Goal: Information Seeking & Learning: Learn about a topic

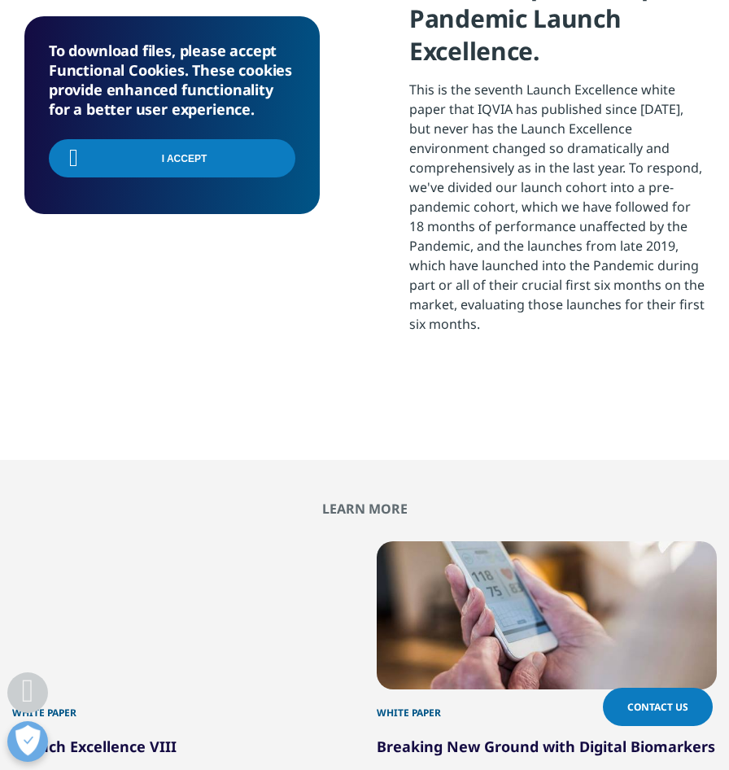
scroll to position [543, 680]
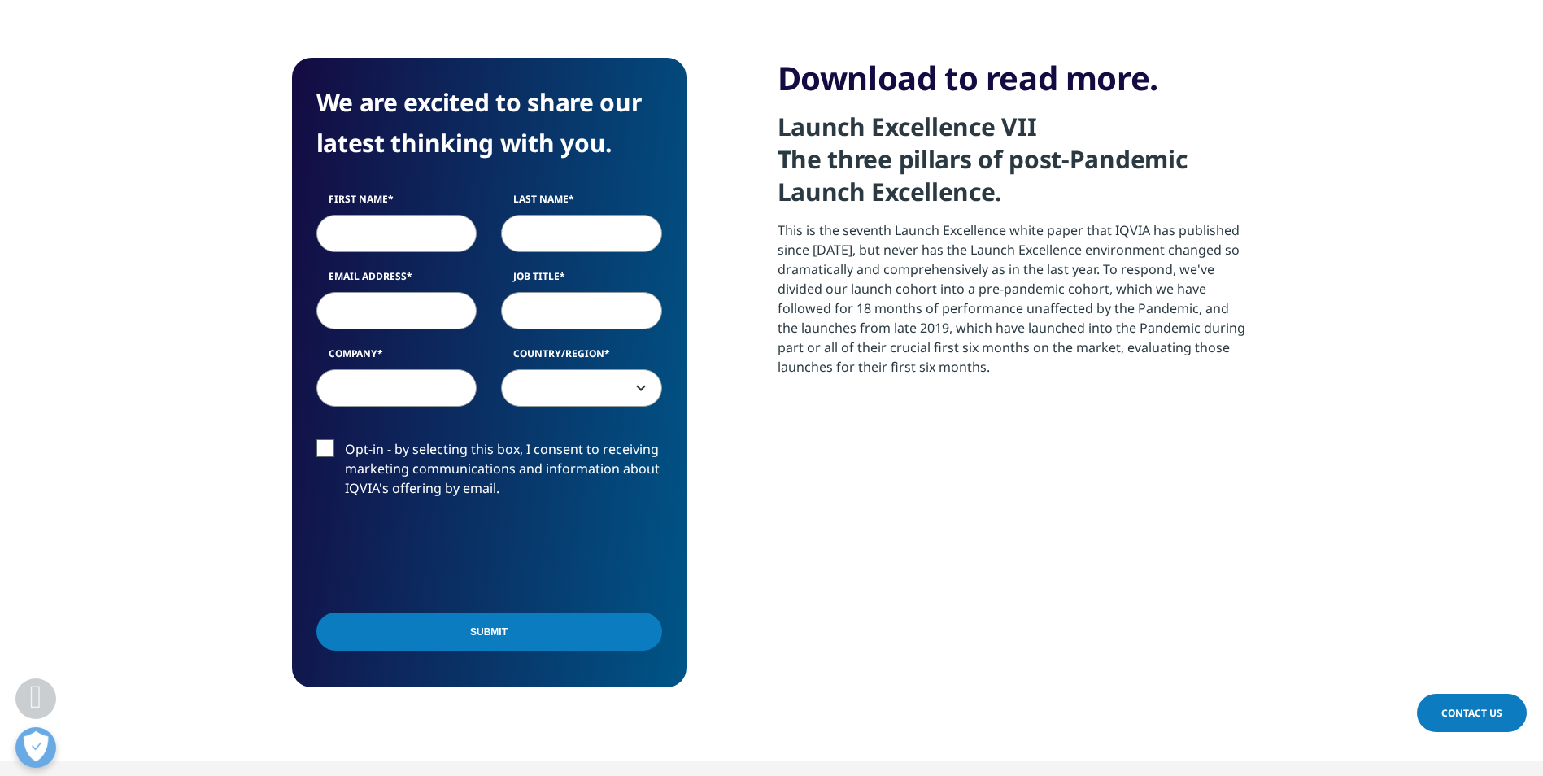
scroll to position [1953, 0]
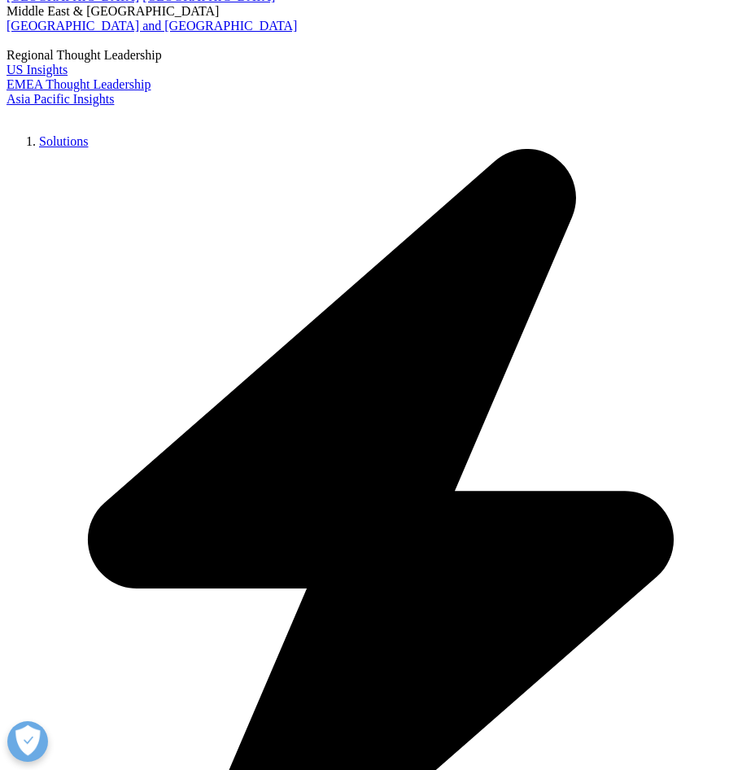
scroll to position [2197, 0]
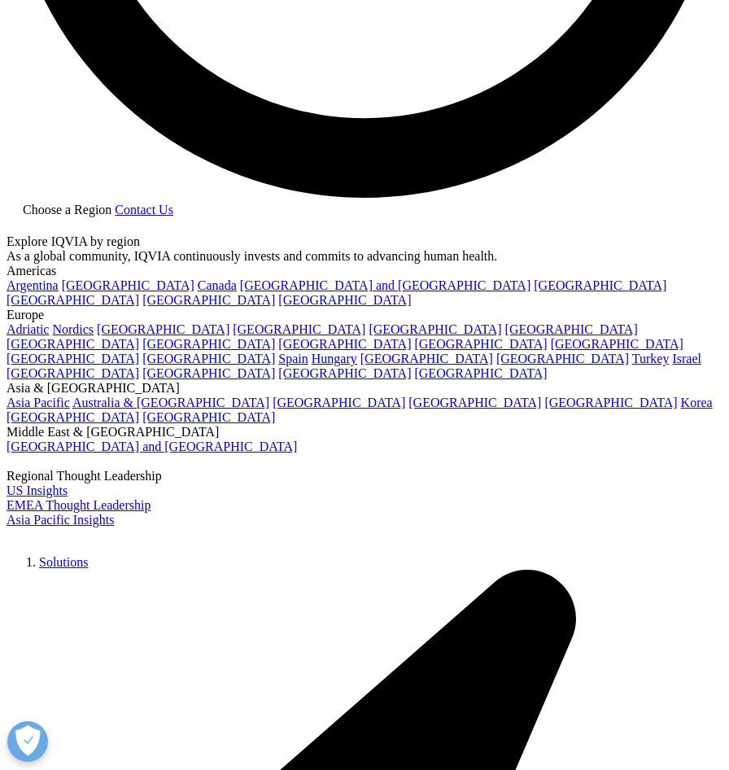
scroll to position [1790, 0]
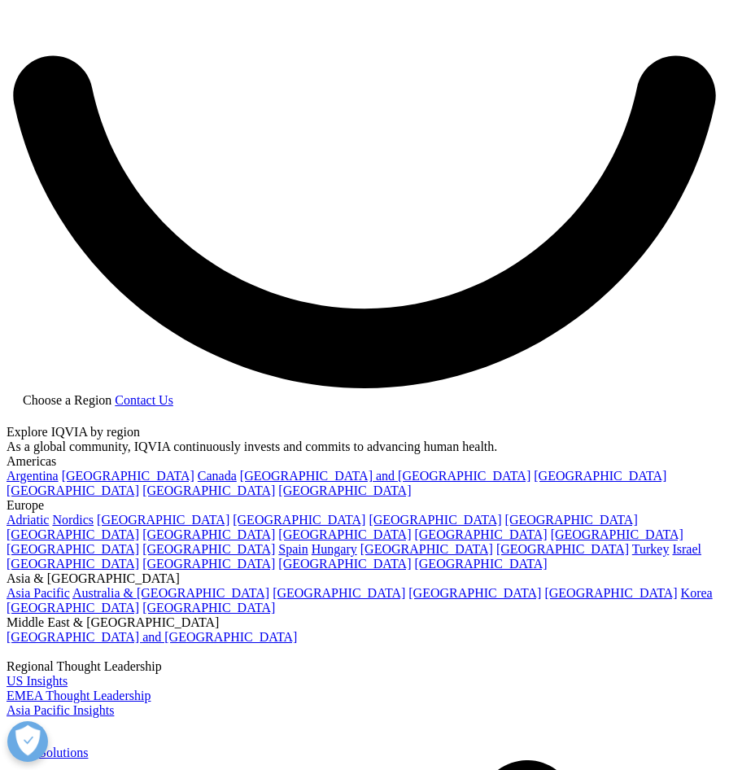
drag, startPoint x: 363, startPoint y: 365, endPoint x: 394, endPoint y: 352, distance: 33.5
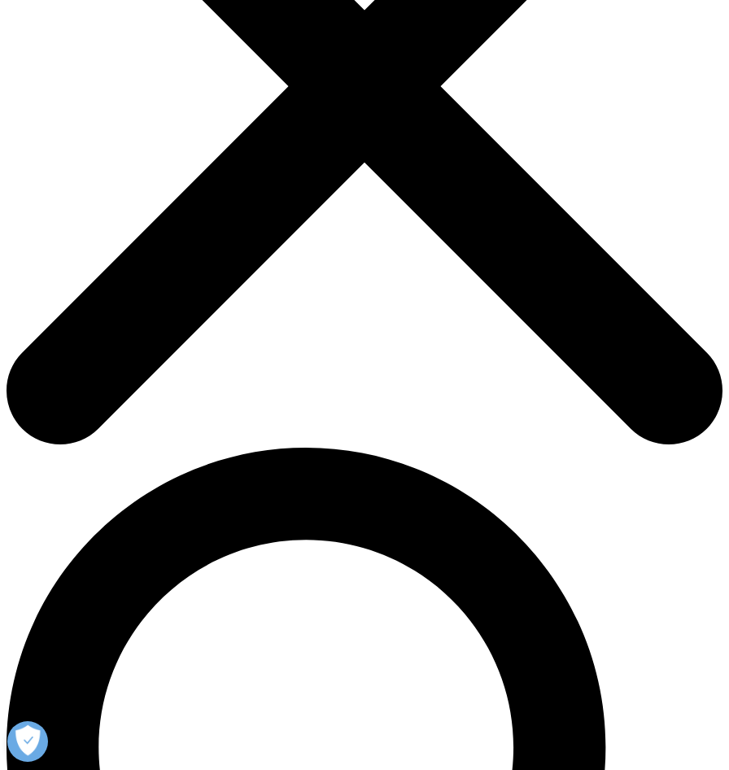
scroll to position [81, 0]
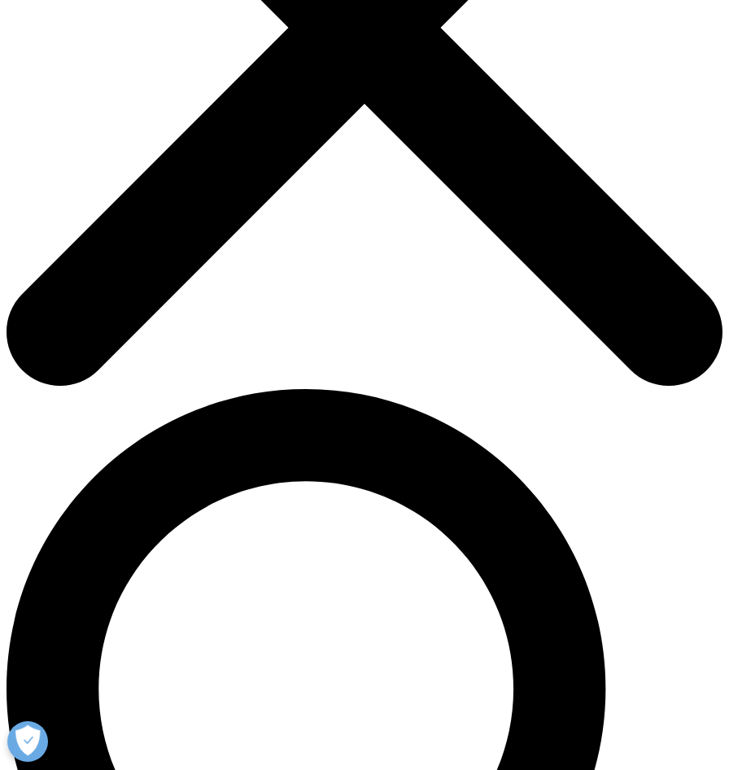
scroll to position [325, 0]
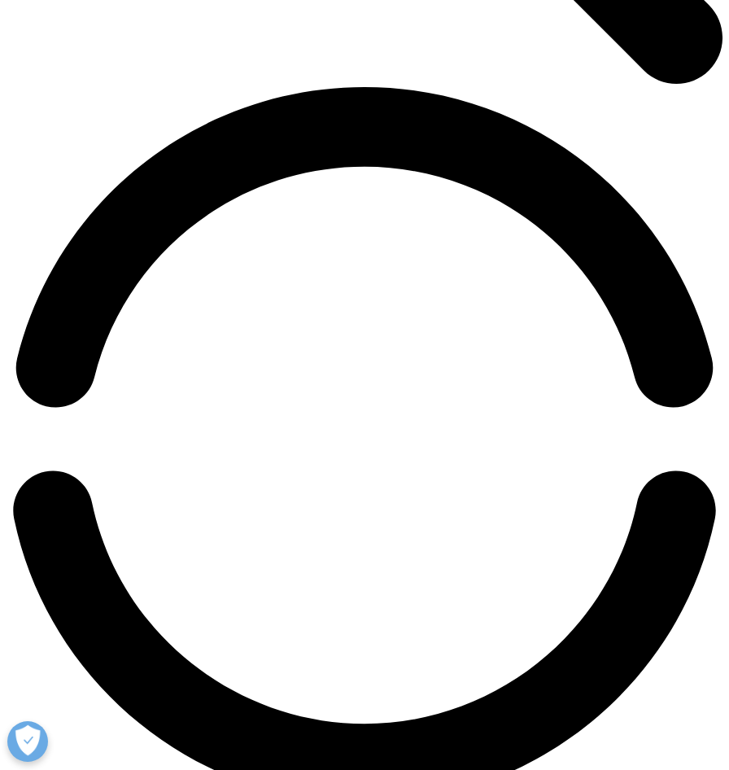
scroll to position [1139, 0]
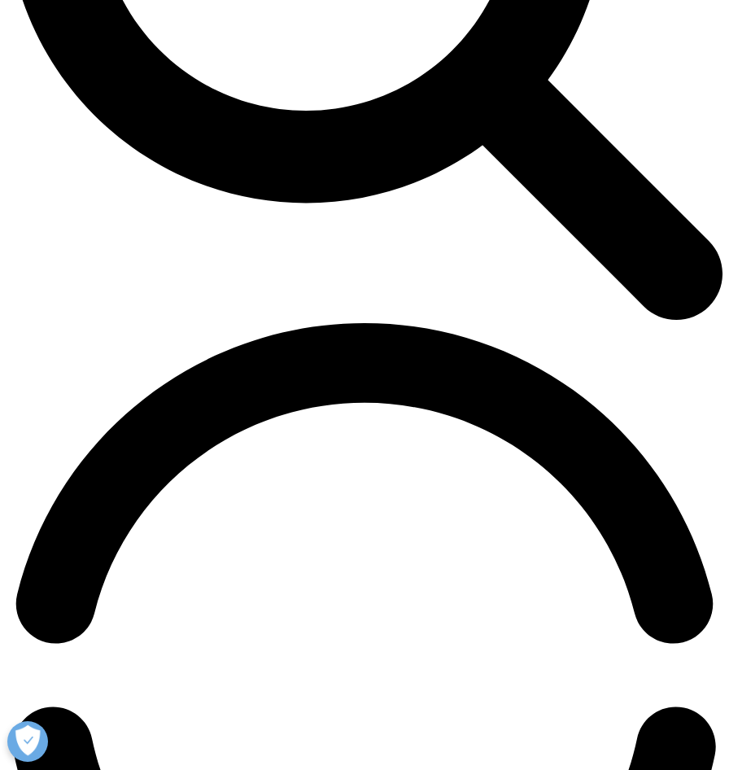
drag, startPoint x: 127, startPoint y: 338, endPoint x: 216, endPoint y: 348, distance: 90.1
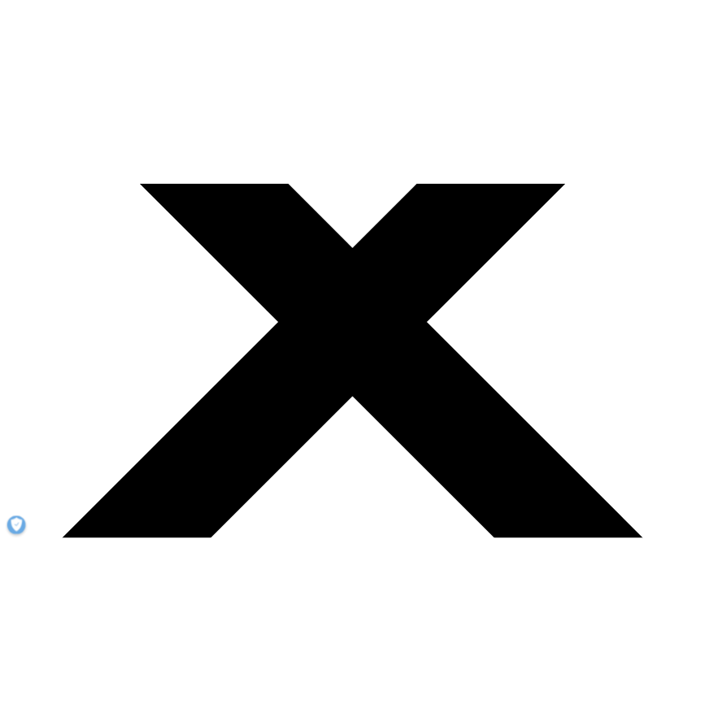
scroll to position [488, 0]
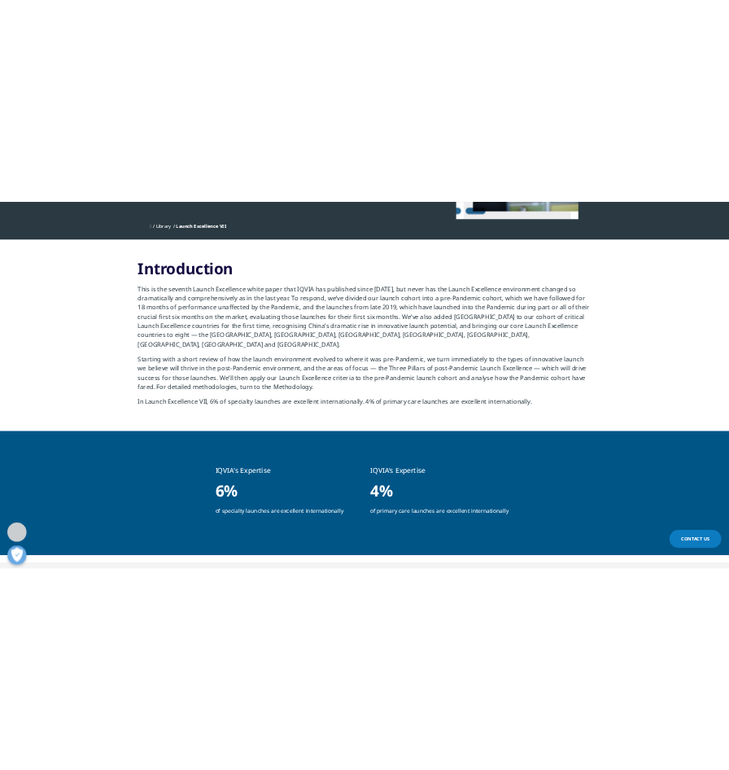
scroll to position [690, 656]
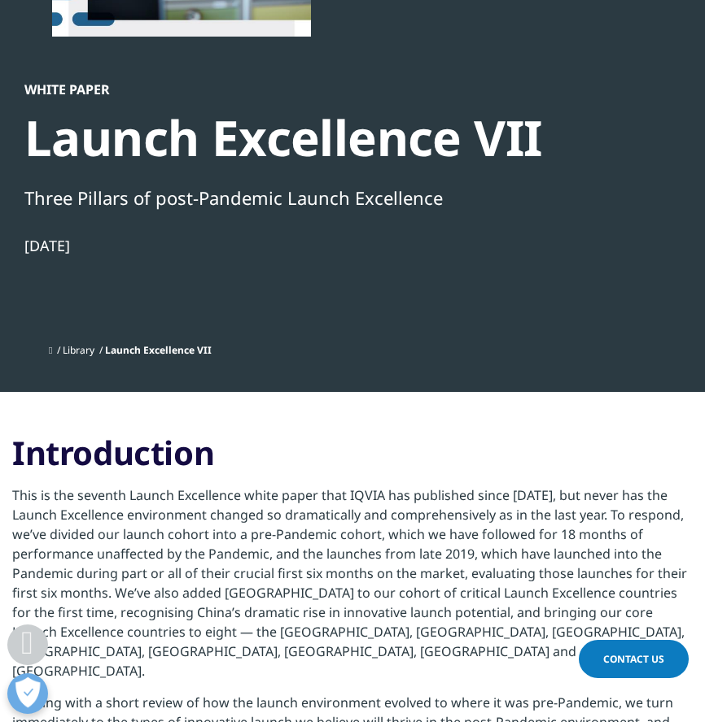
click at [449, 551] on span "This is the seventh Launch Excellence white paper that IQVIA has published sinc…" at bounding box center [349, 583] width 674 height 194
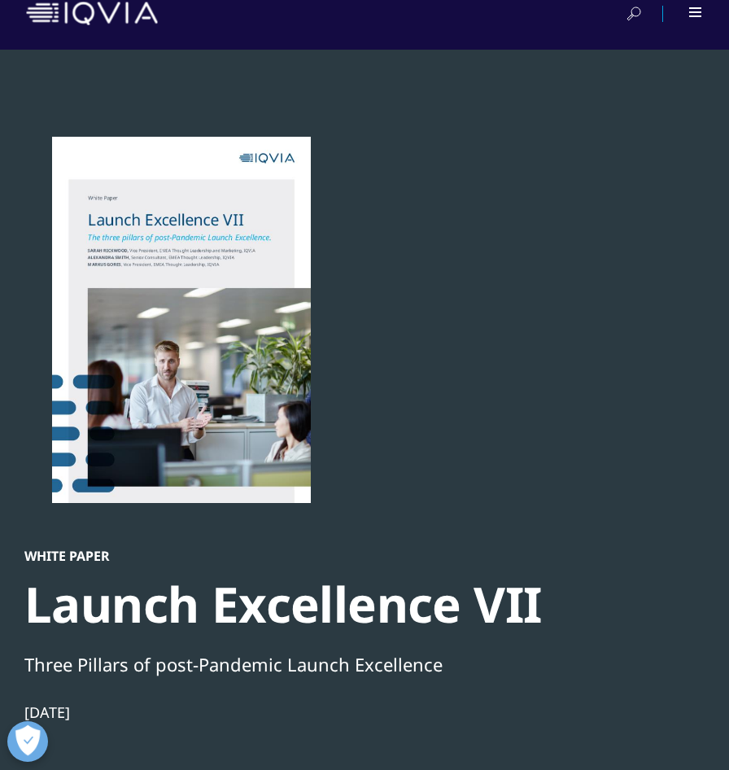
scroll to position [0, 0]
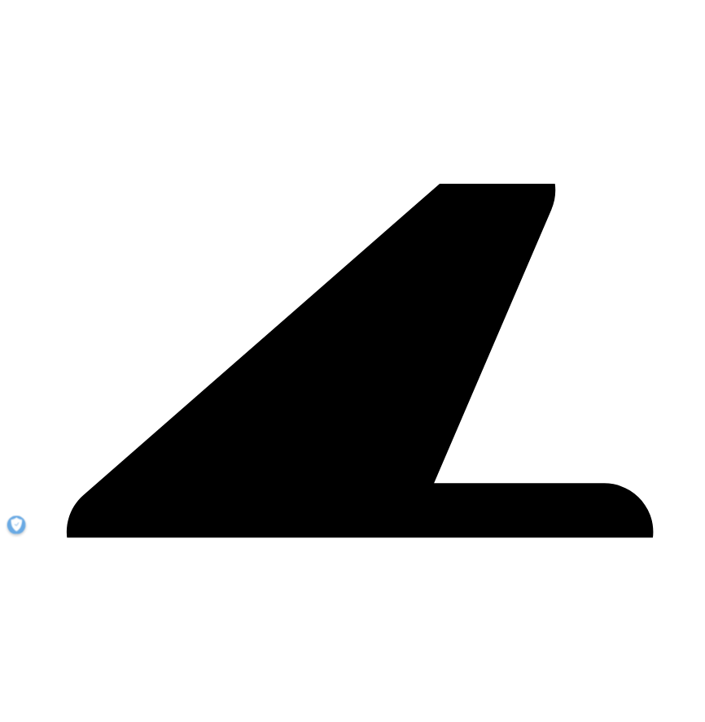
scroll to position [407, 0]
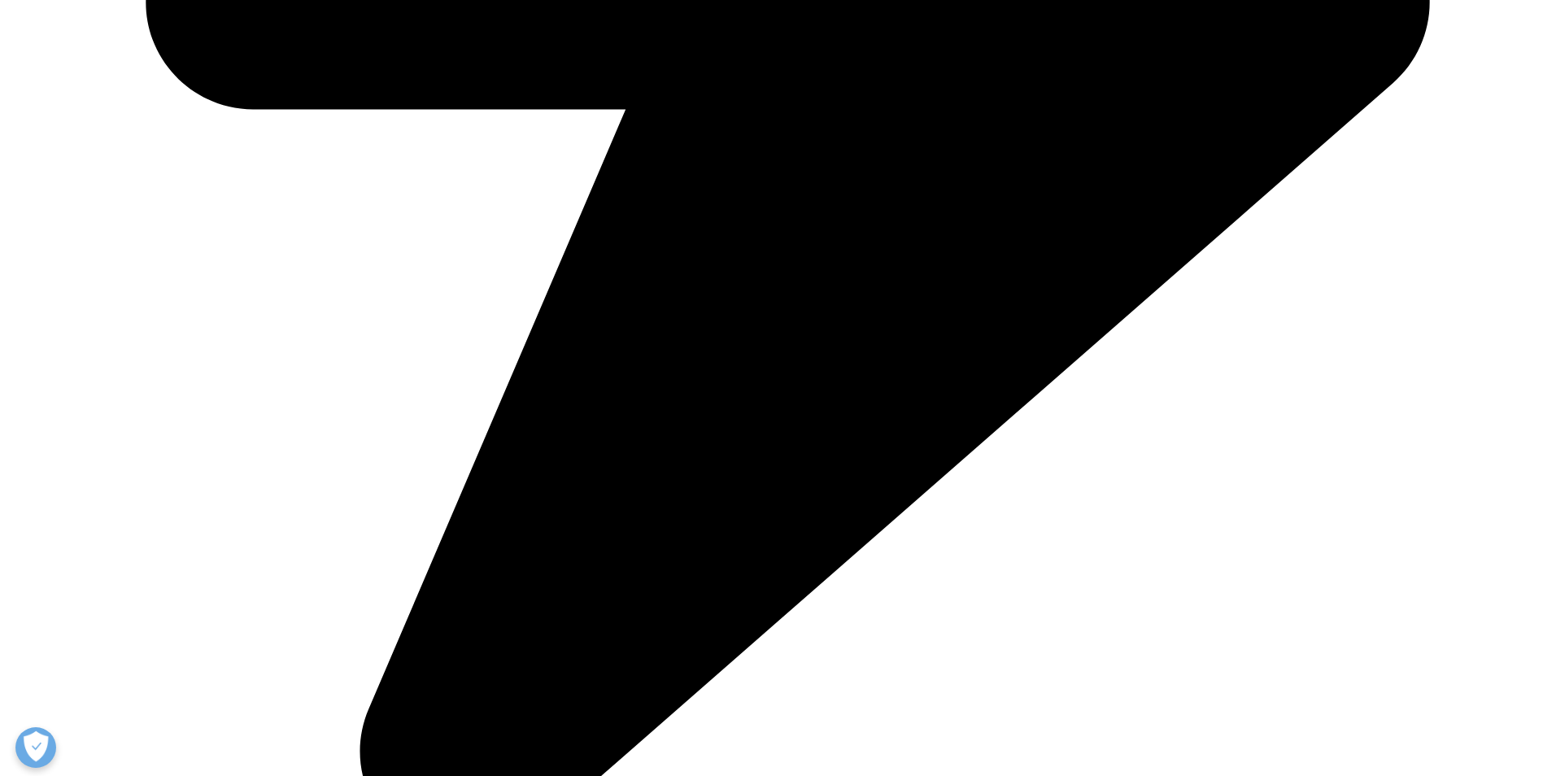
scroll to position [1220, 0]
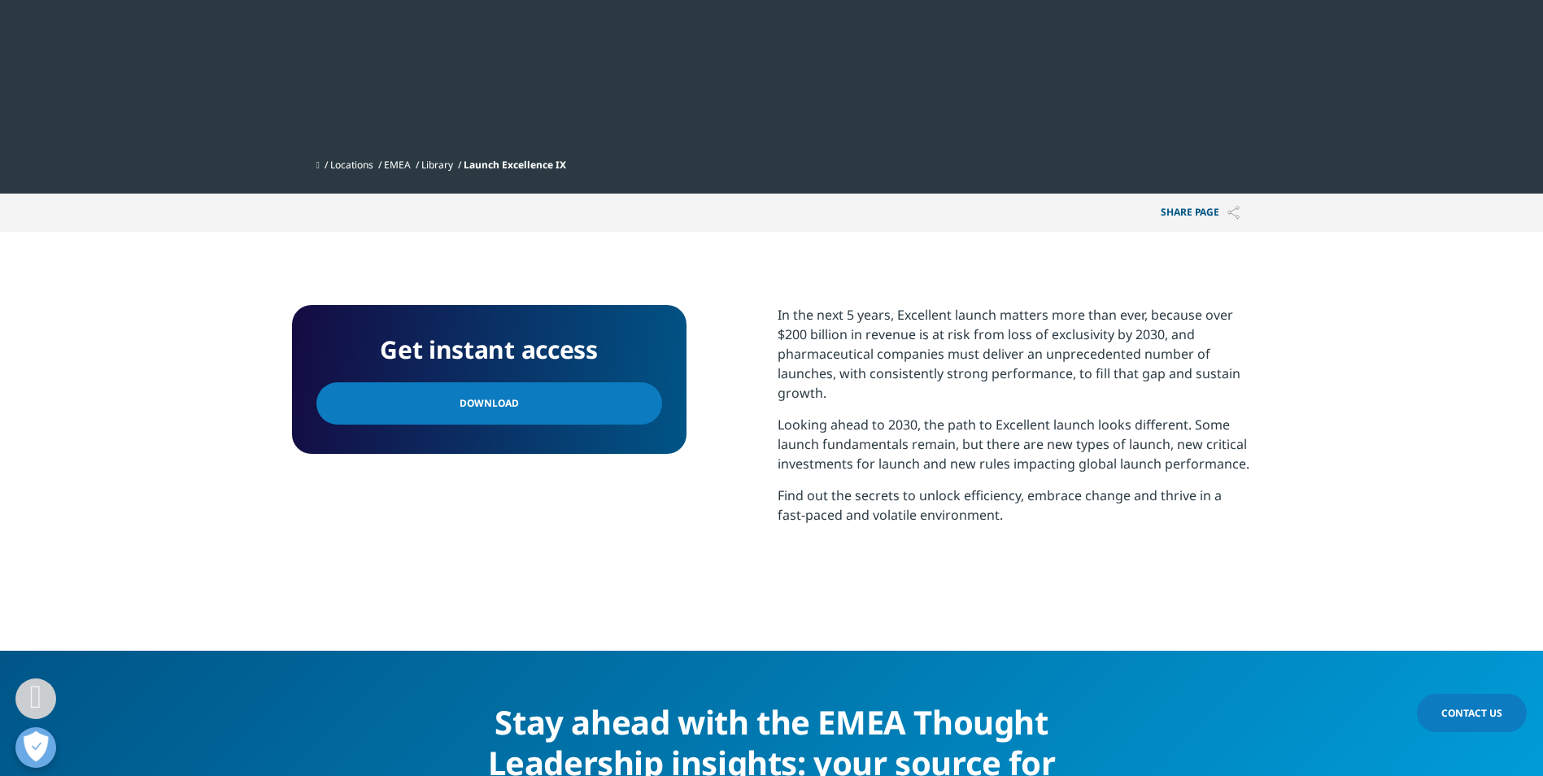
scroll to position [488, 0]
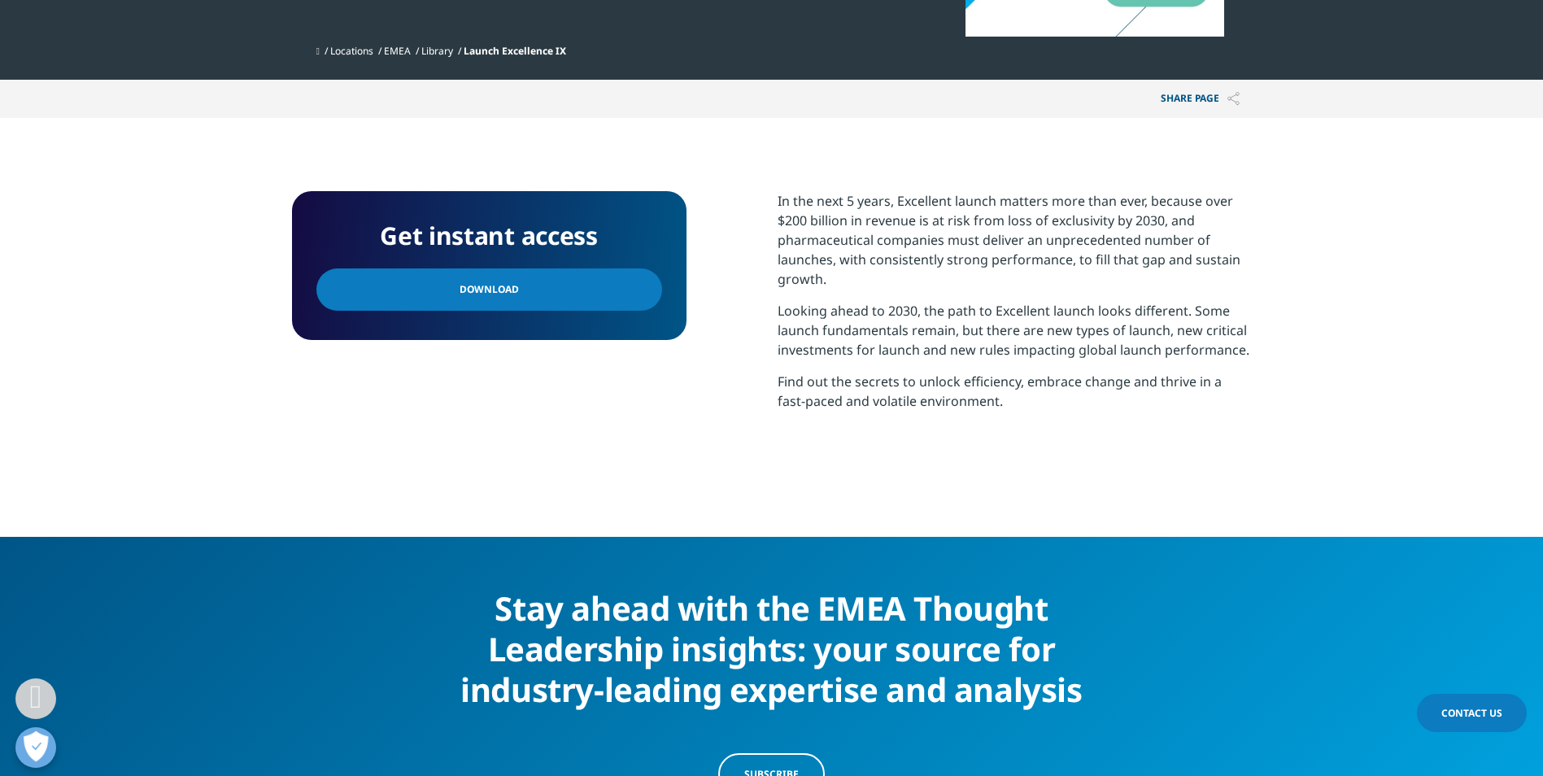
click at [413, 297] on link "Download" at bounding box center [489, 289] width 346 height 42
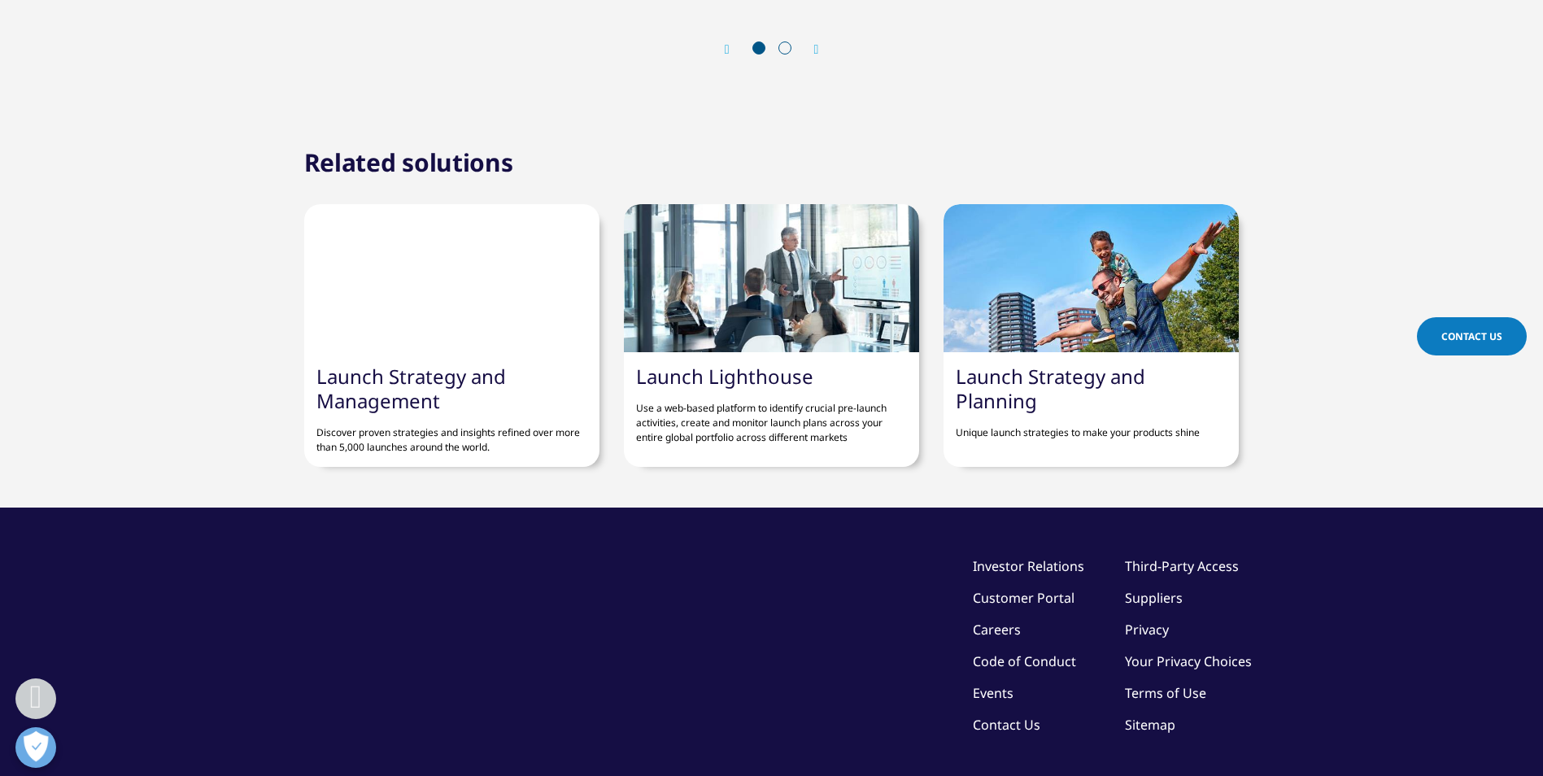
scroll to position [1922, 0]
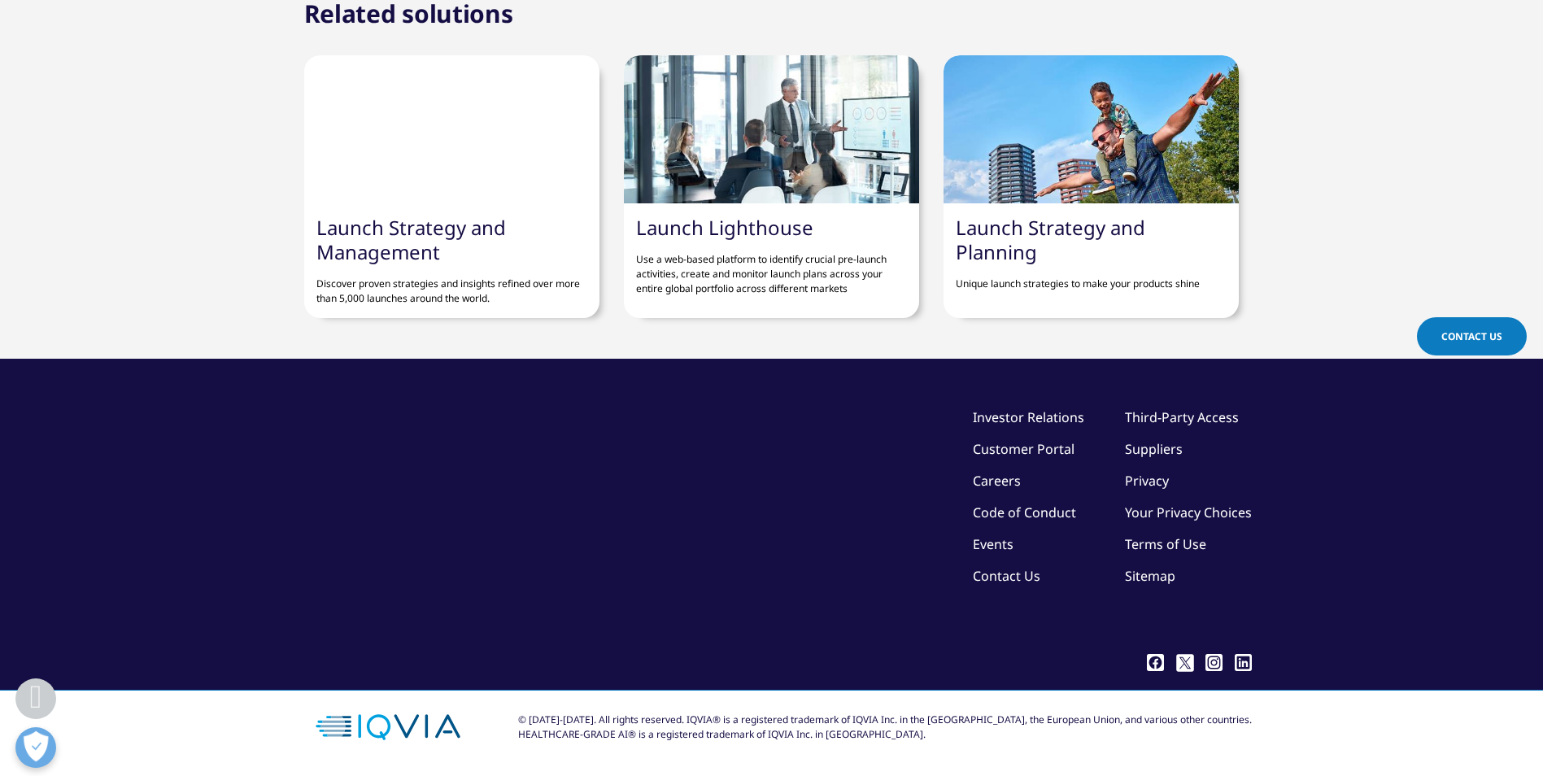
click at [670, 162] on div at bounding box center [771, 129] width 295 height 148
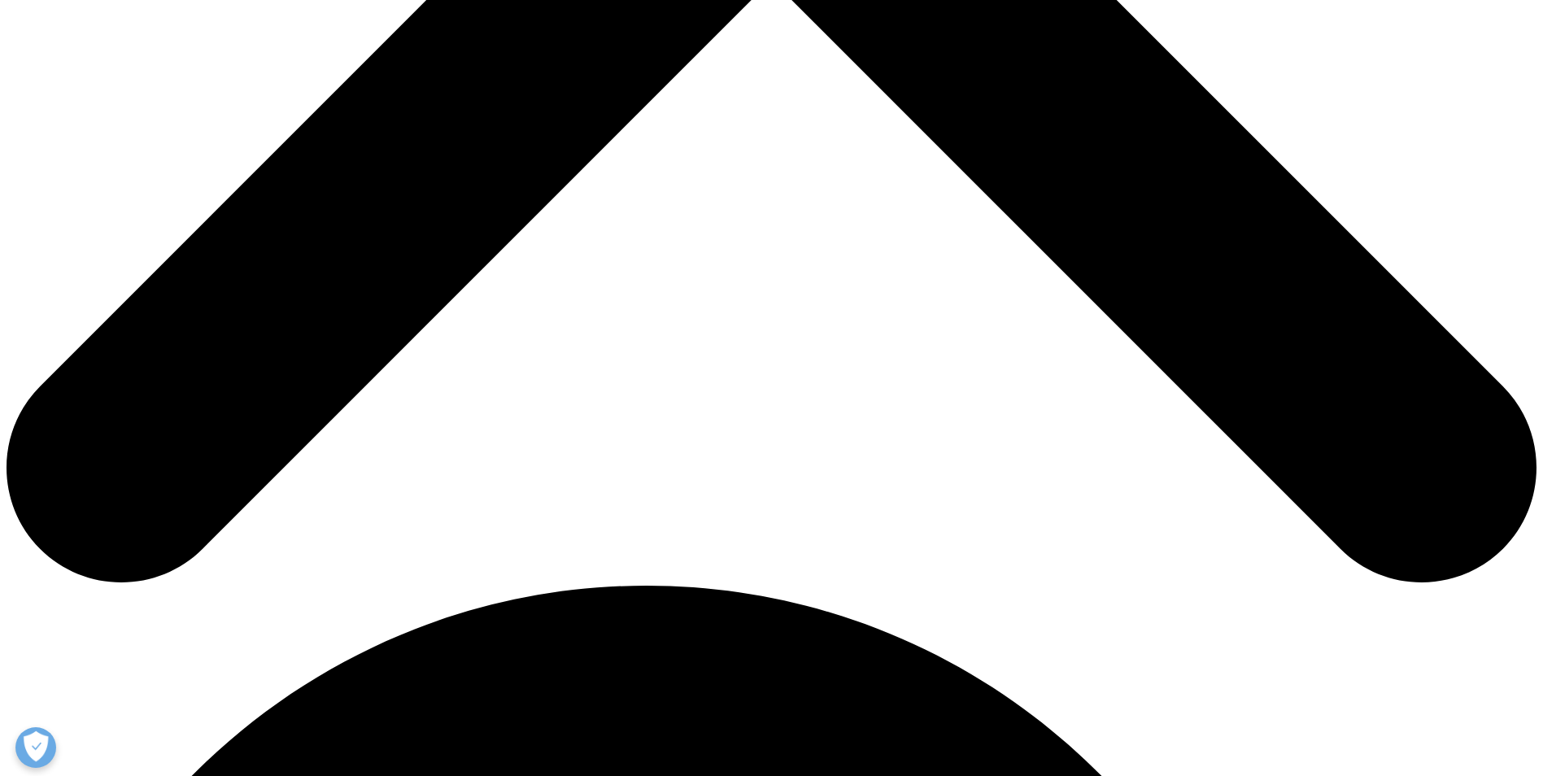
scroll to position [1302, 0]
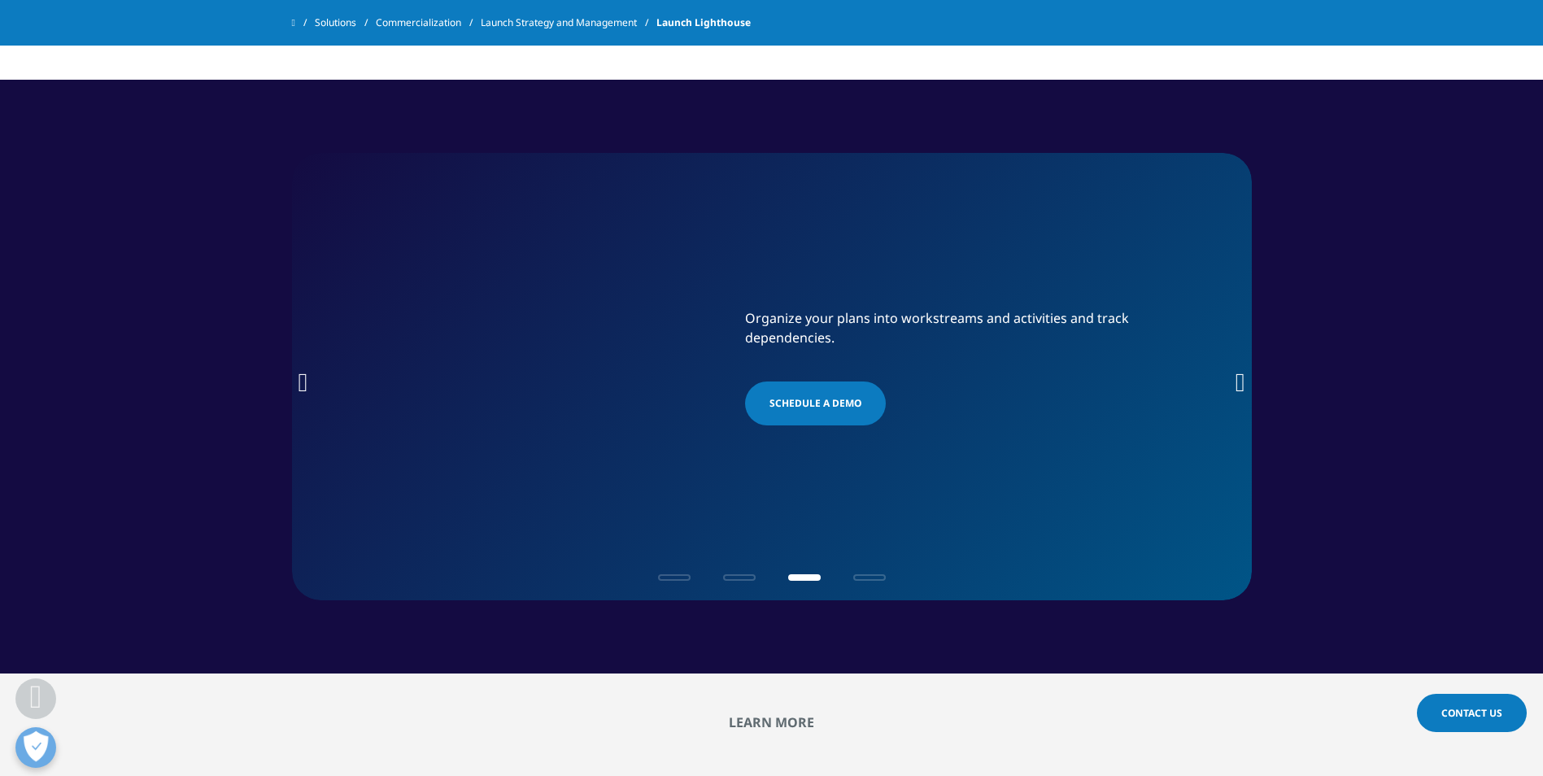
click at [877, 588] on div "Organize your plans into workstreams and activities and track dependencies. SCH…" at bounding box center [772, 376] width 960 height 447
click at [869, 572] on div at bounding box center [772, 576] width 301 height 15
click at [866, 574] on span "Go to slide 4" at bounding box center [869, 577] width 33 height 7
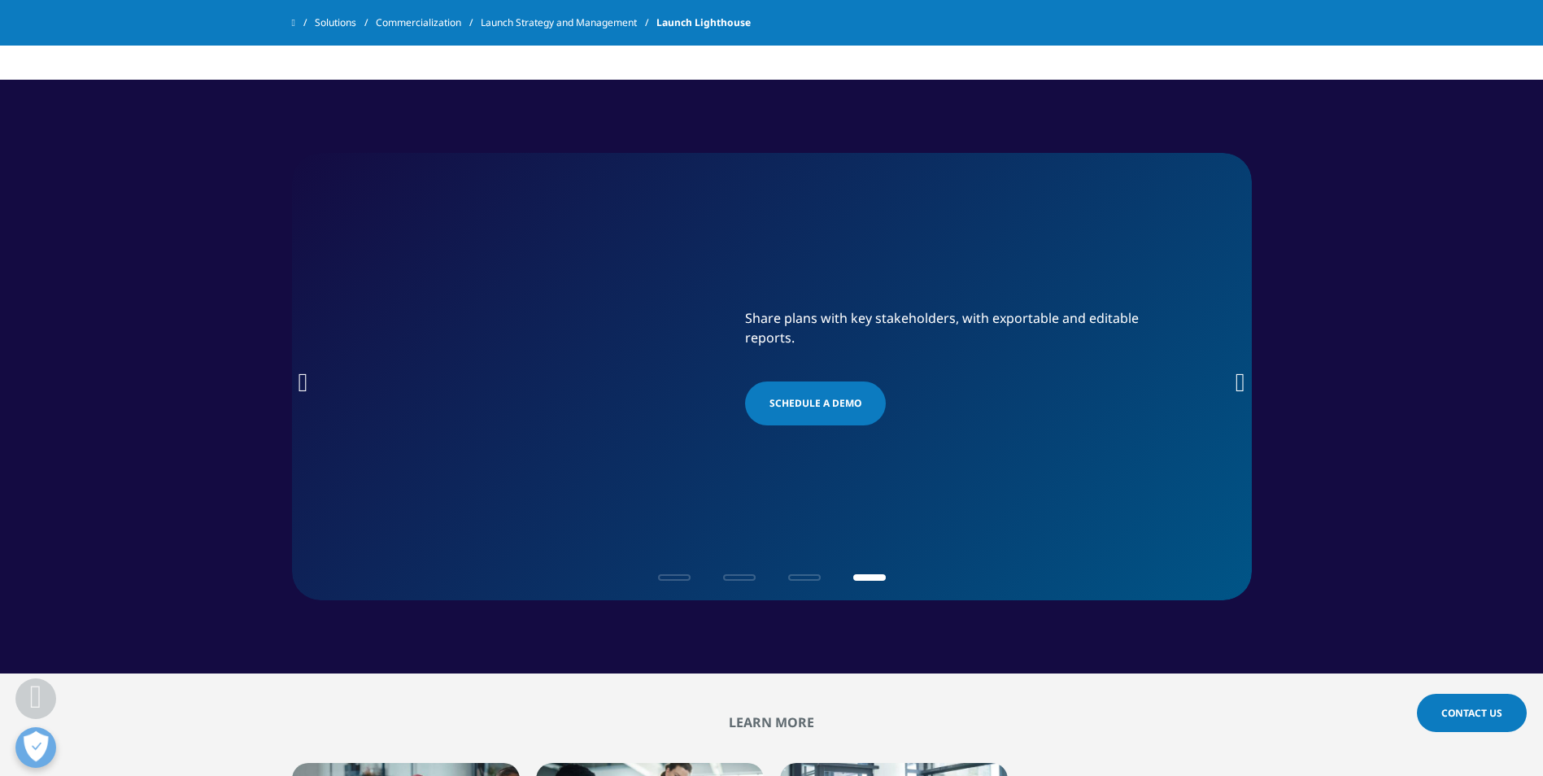
click at [681, 582] on div at bounding box center [772, 576] width 301 height 15
click at [671, 573] on div at bounding box center [772, 576] width 301 height 15
click at [670, 581] on div at bounding box center [772, 576] width 301 height 15
click at [675, 578] on span "Go to slide 1" at bounding box center [674, 577] width 33 height 7
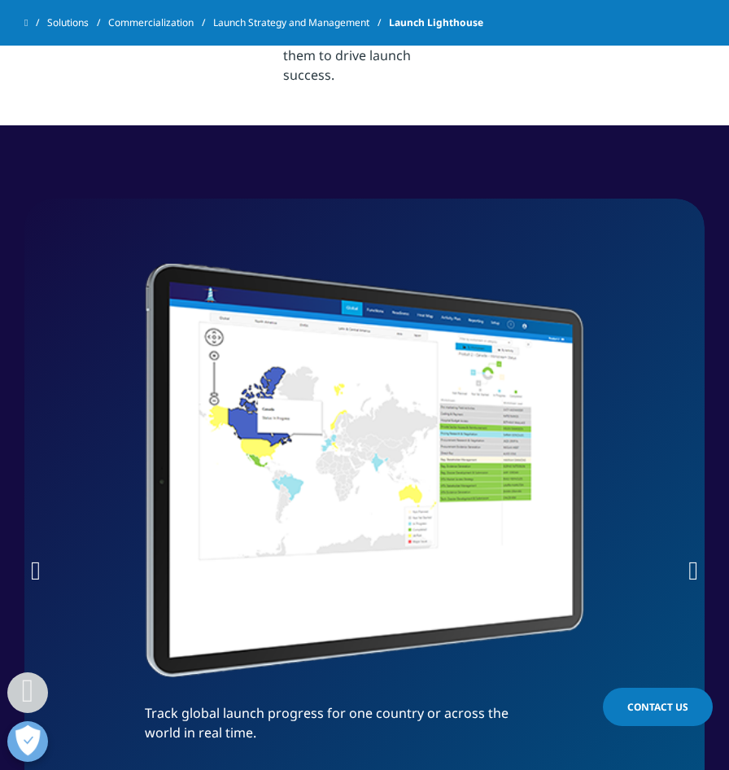
click at [467, 416] on img "1 / 4" at bounding box center [364, 471] width 439 height 414
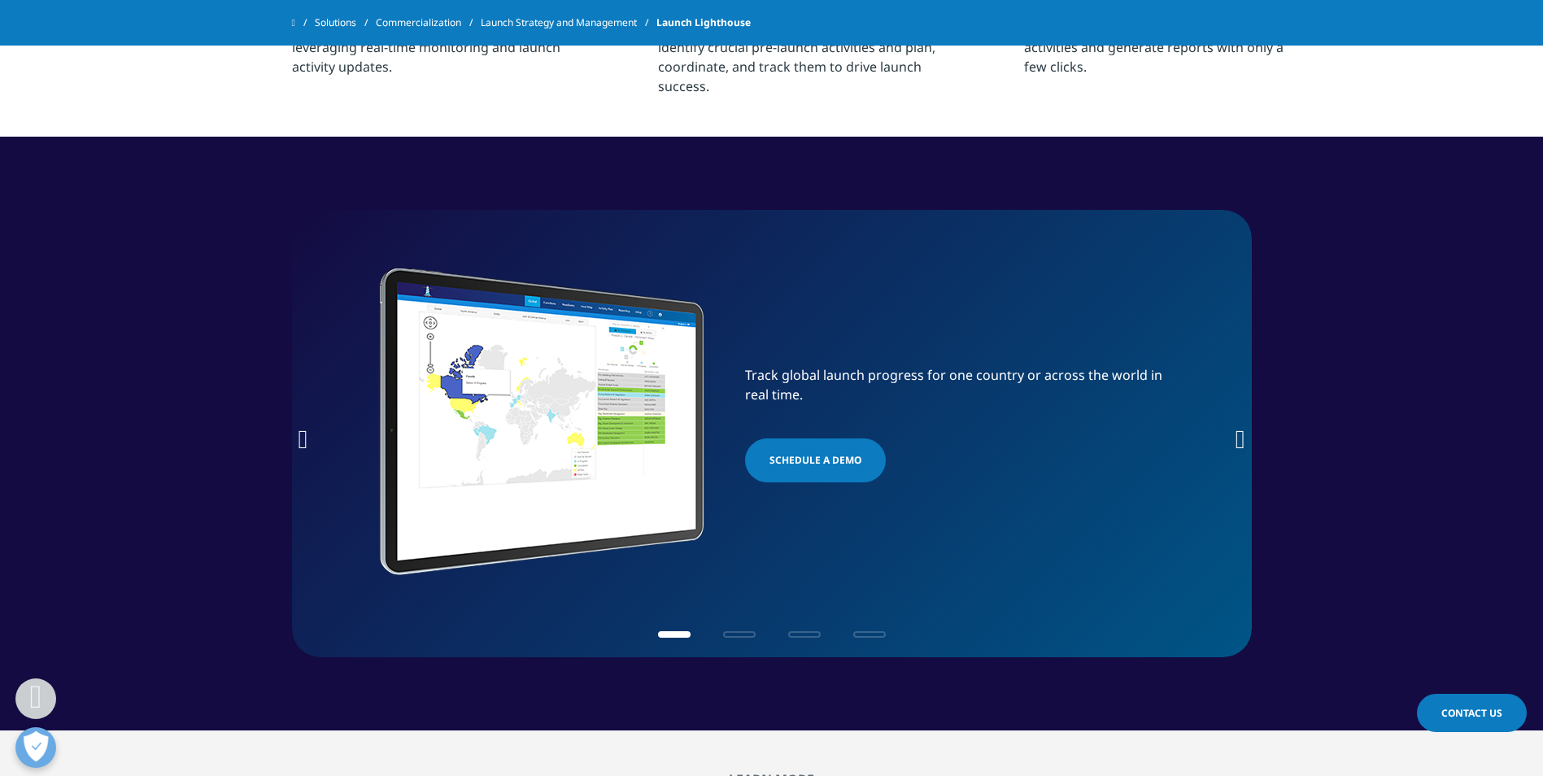
scroll to position [1220, 0]
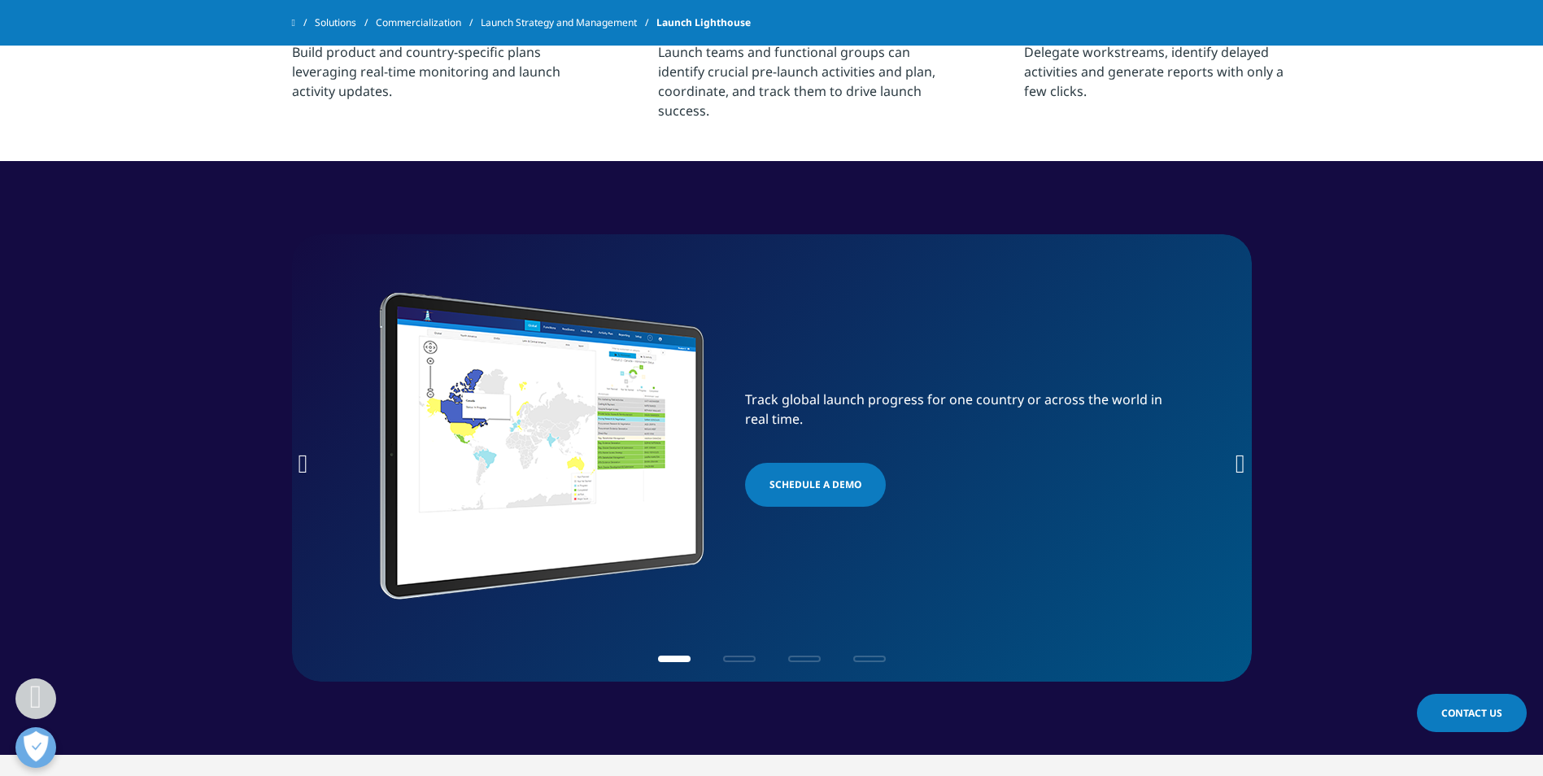
click at [1242, 466] on icon "Next slide" at bounding box center [1241, 464] width 10 height 26
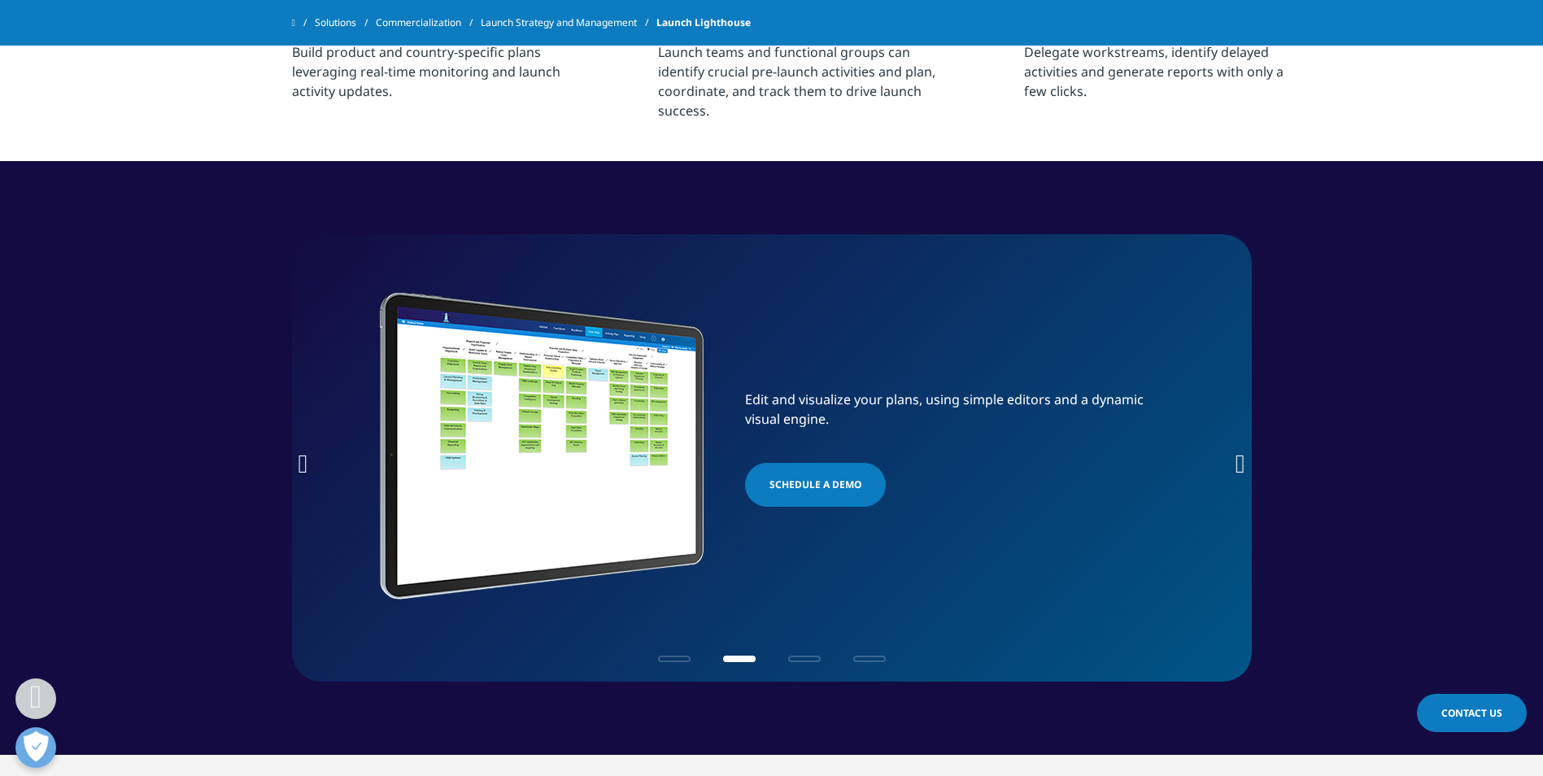
click at [1236, 465] on icon "Next slide" at bounding box center [1241, 464] width 10 height 26
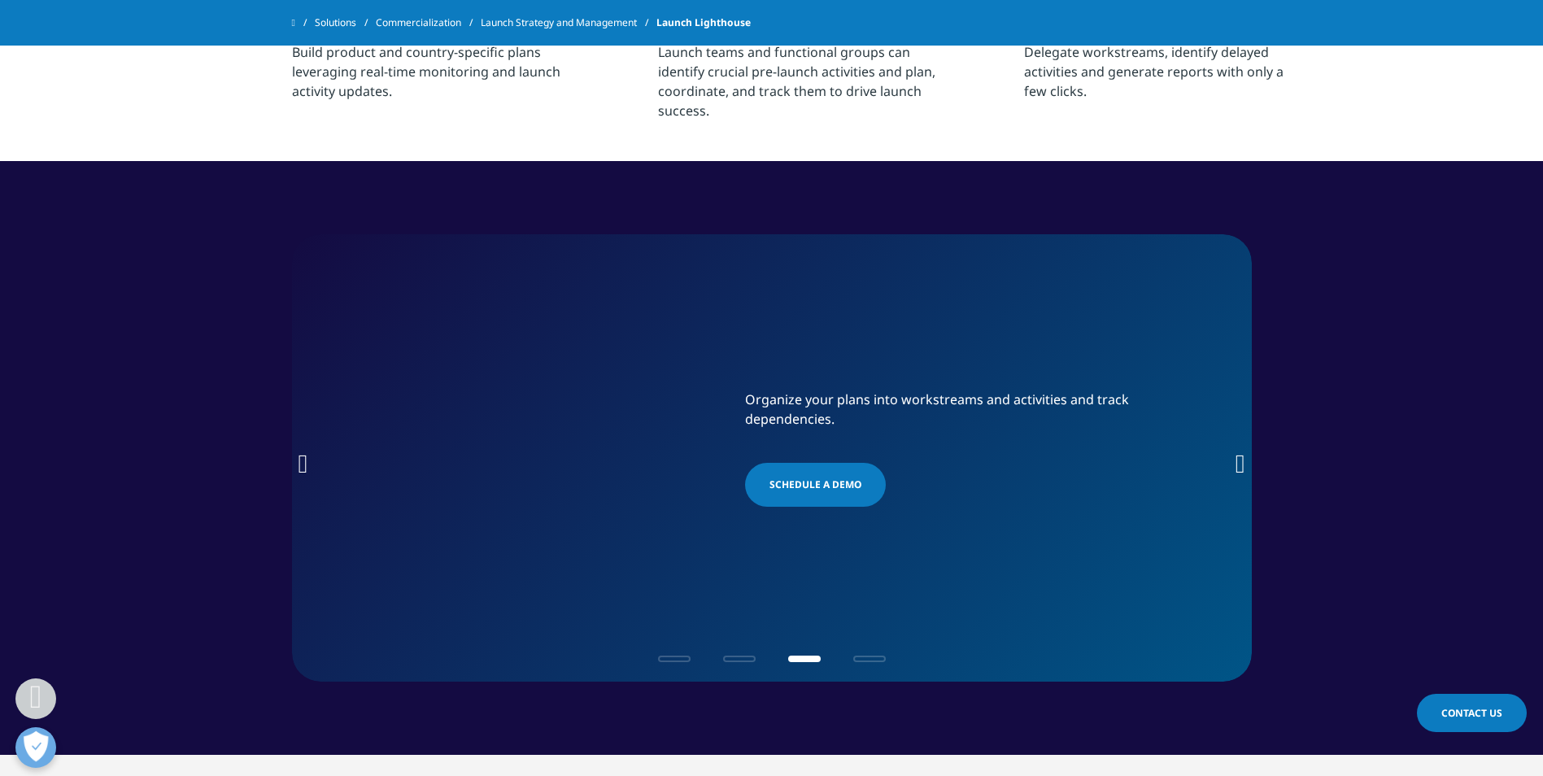
click at [283, 460] on section "Track global launch progress for one country or across the world in real time. …" at bounding box center [771, 458] width 1543 height 594
click at [334, 459] on div "Organize your plans into workstreams and activities and track dependencies. SCH…" at bounding box center [772, 446] width 879 height 132
click at [311, 460] on div "Track global launch progress for one country or across the world in real time. …" at bounding box center [772, 457] width 960 height 447
click at [306, 462] on icon "Previous slide" at bounding box center [304, 464] width 10 height 26
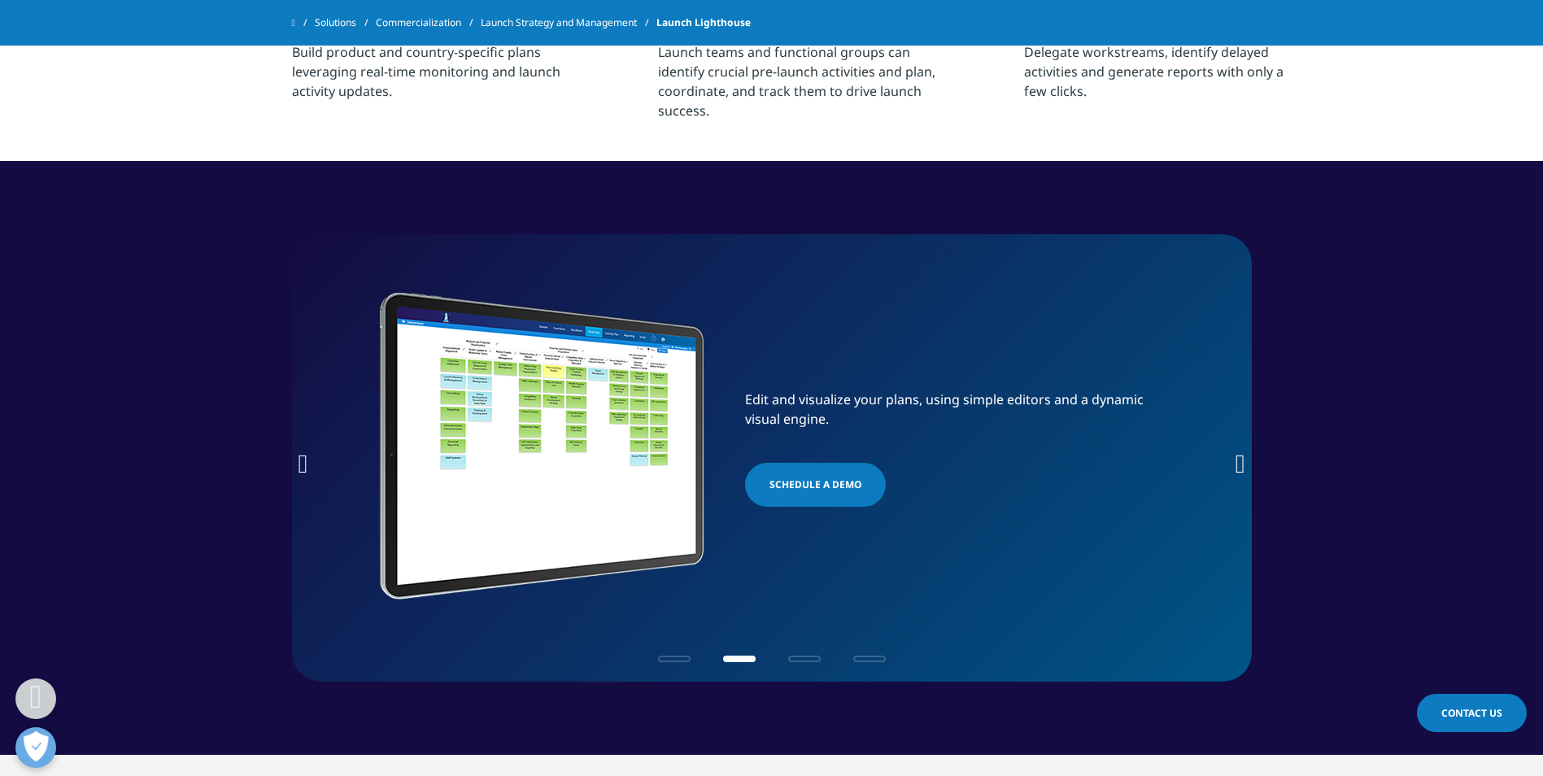
click at [1236, 456] on icon "Next slide" at bounding box center [1241, 464] width 10 height 26
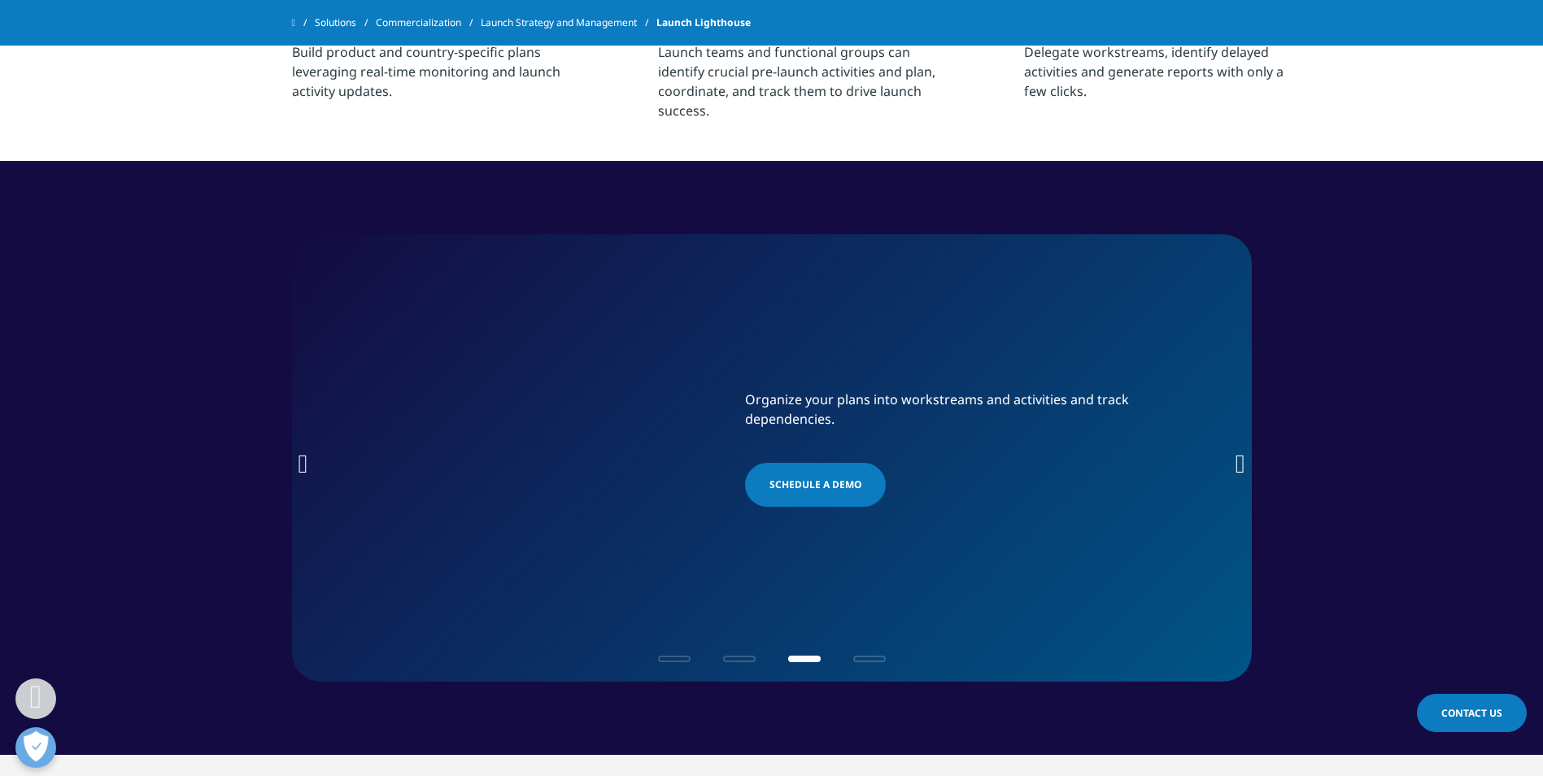
click at [1236, 456] on icon "Next slide" at bounding box center [1241, 464] width 10 height 26
click at [302, 460] on icon "Previous slide" at bounding box center [304, 464] width 10 height 26
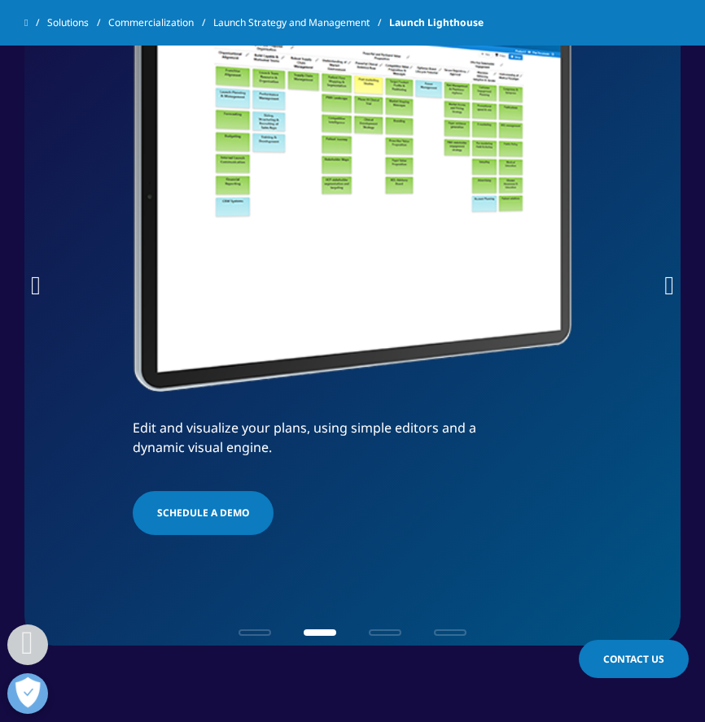
scroll to position [1464, 0]
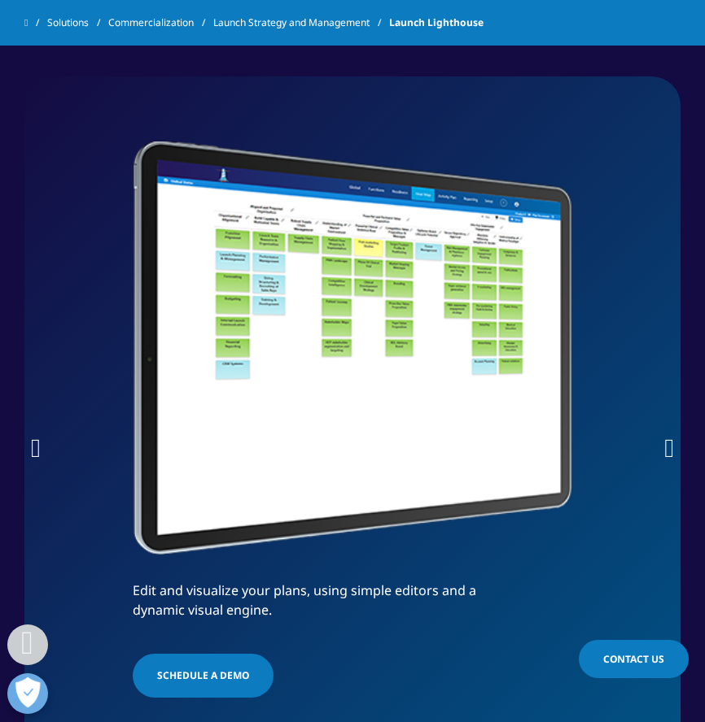
click at [45, 447] on div "Edit and visualize your plans, using simple editors and a dynamic visual engine…" at bounding box center [352, 442] width 656 height 732
click at [33, 449] on icon "Previous slide" at bounding box center [36, 448] width 10 height 26
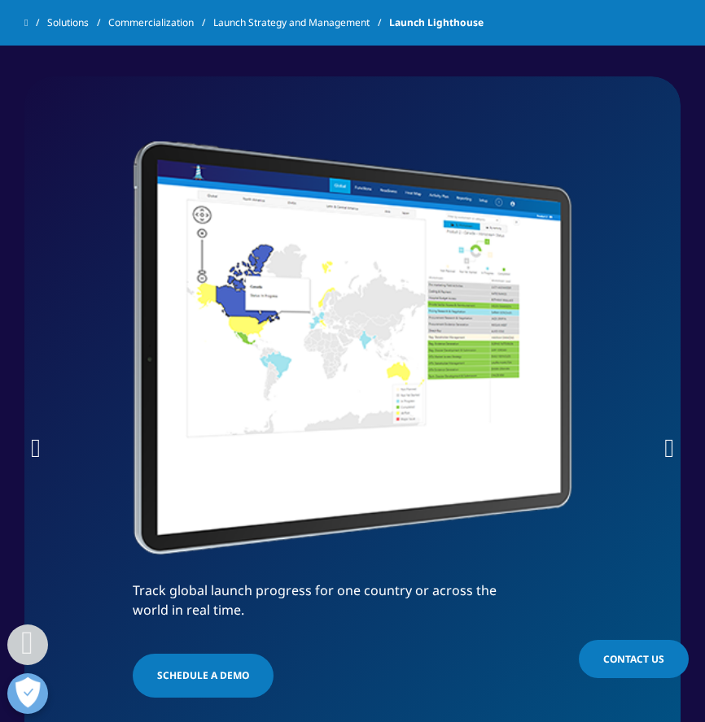
click at [565, 283] on img "1 / 4" at bounding box center [352, 349] width 439 height 414
click at [666, 442] on icon "Next slide" at bounding box center [669, 448] width 10 height 26
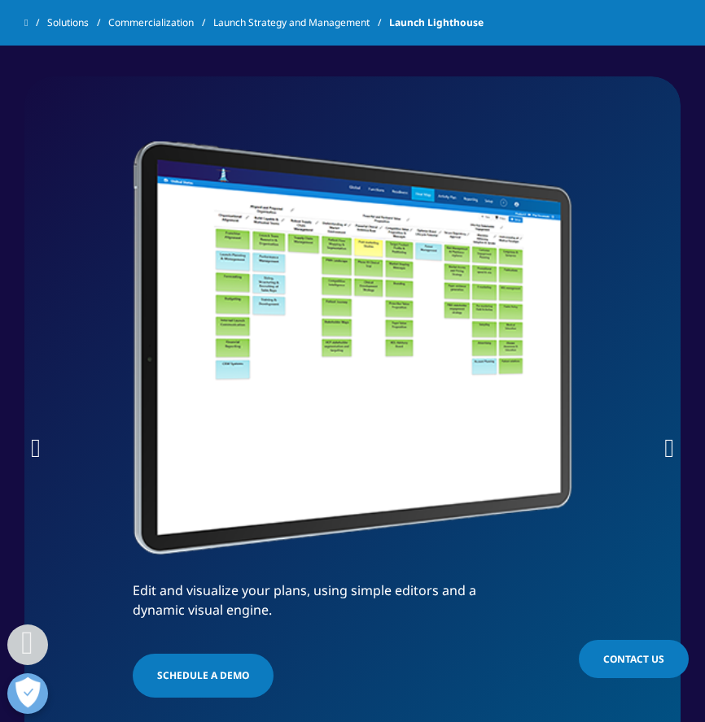
click at [669, 448] on icon "Next slide" at bounding box center [669, 448] width 10 height 26
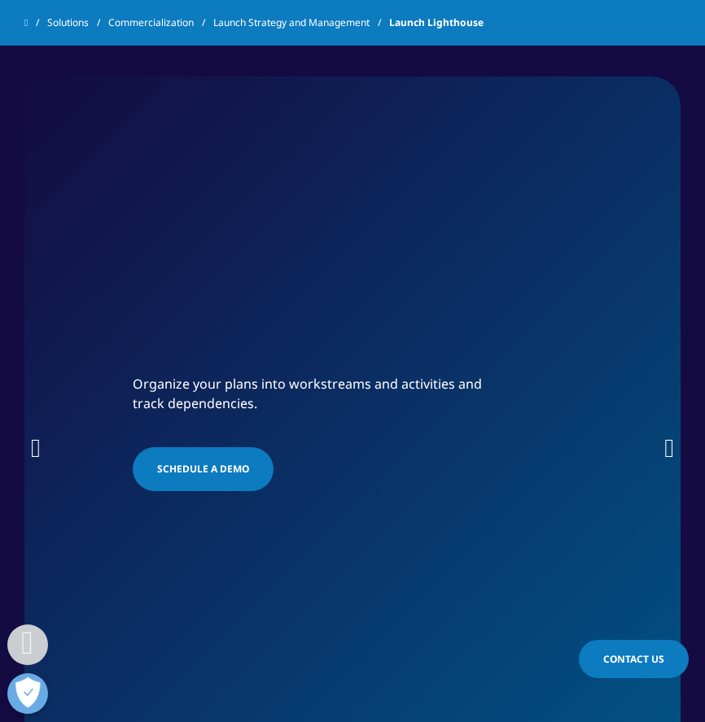
click at [669, 448] on icon "Next slide" at bounding box center [669, 448] width 10 height 26
click at [40, 452] on icon "Previous slide" at bounding box center [36, 448] width 10 height 26
click at [430, 348] on img "3 / 4" at bounding box center [352, 348] width 439 height 0
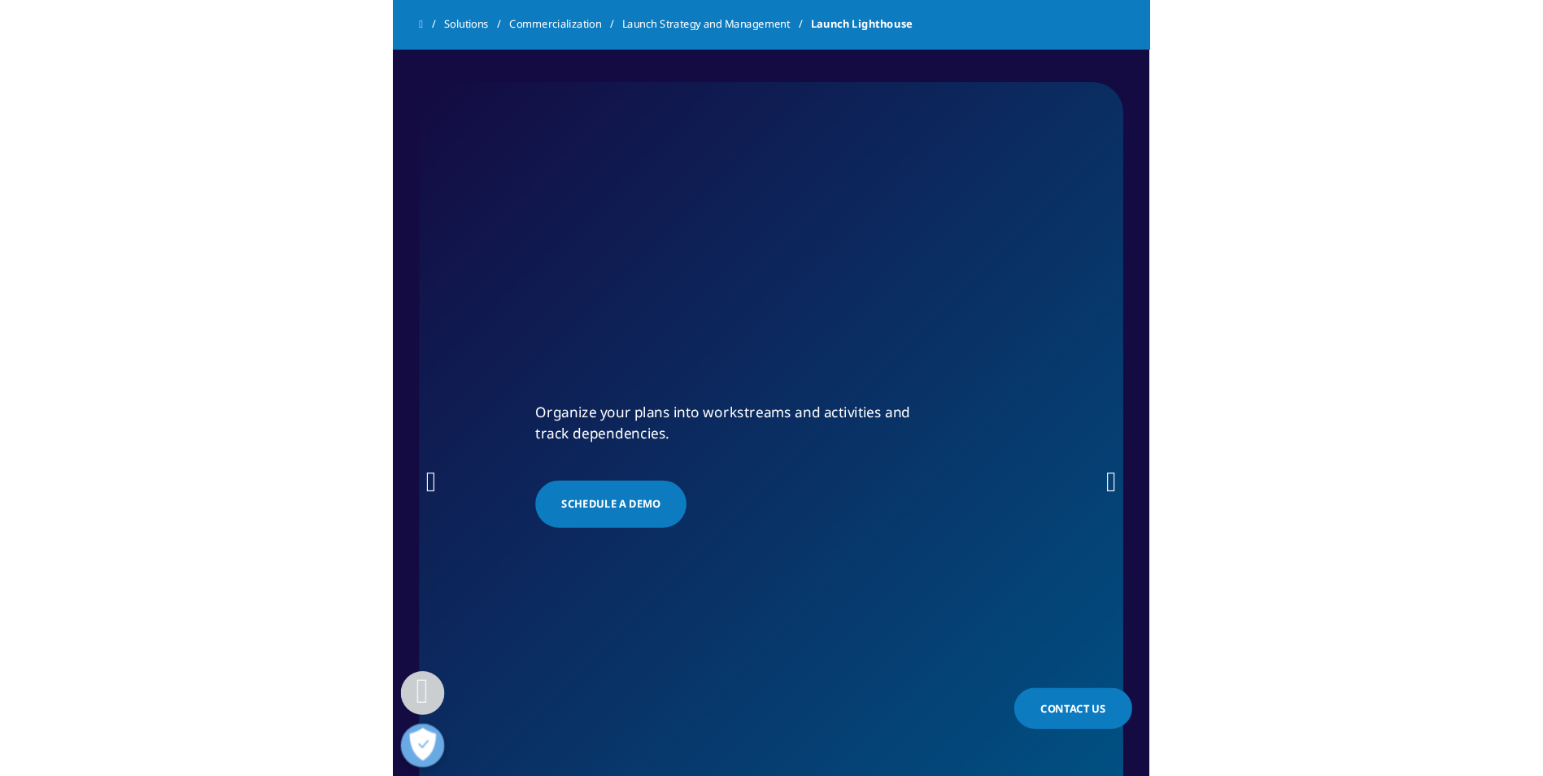
scroll to position [1456, 0]
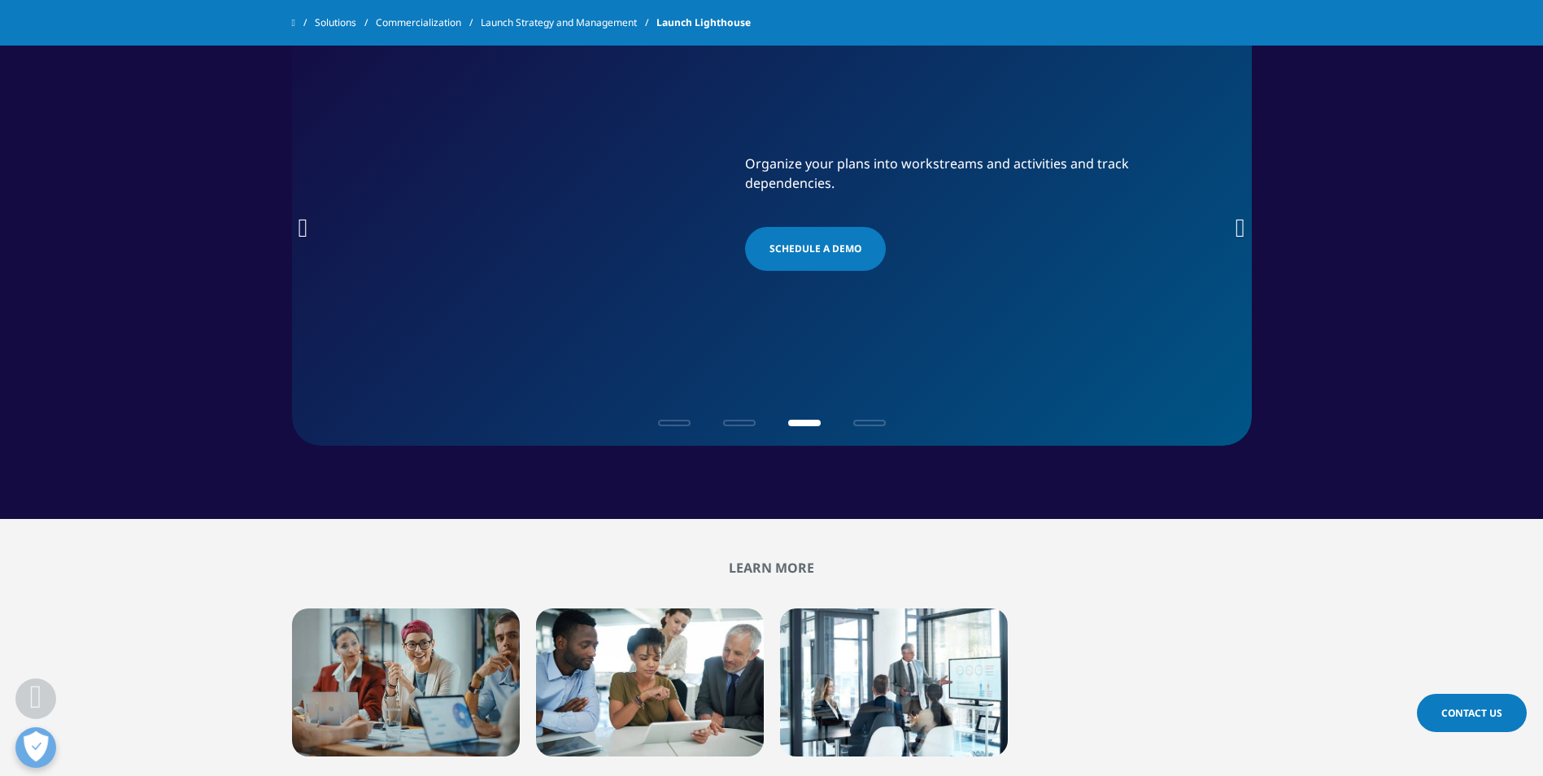
click at [1241, 225] on icon "Next slide" at bounding box center [1241, 228] width 10 height 26
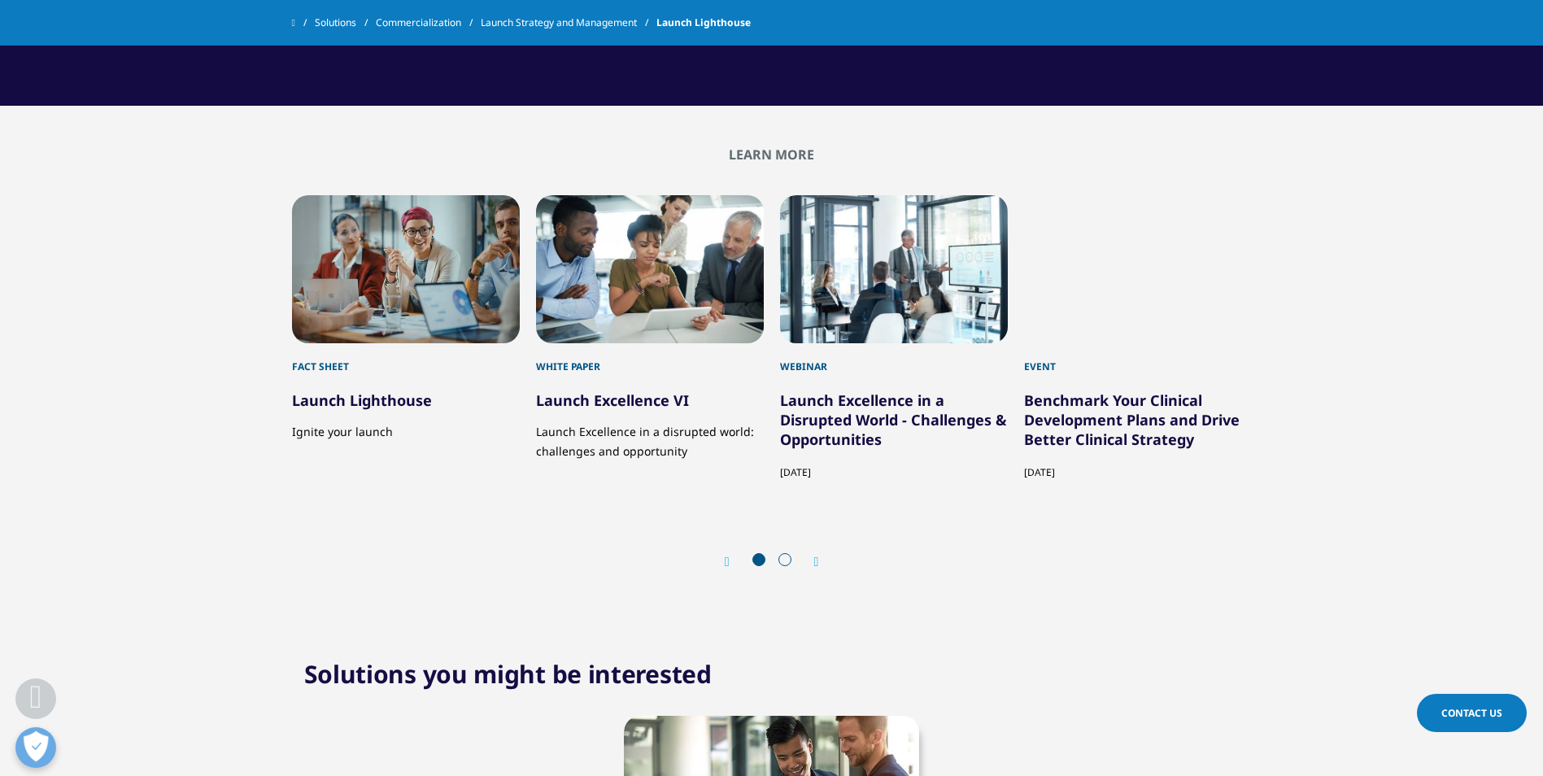
scroll to position [1871, 0]
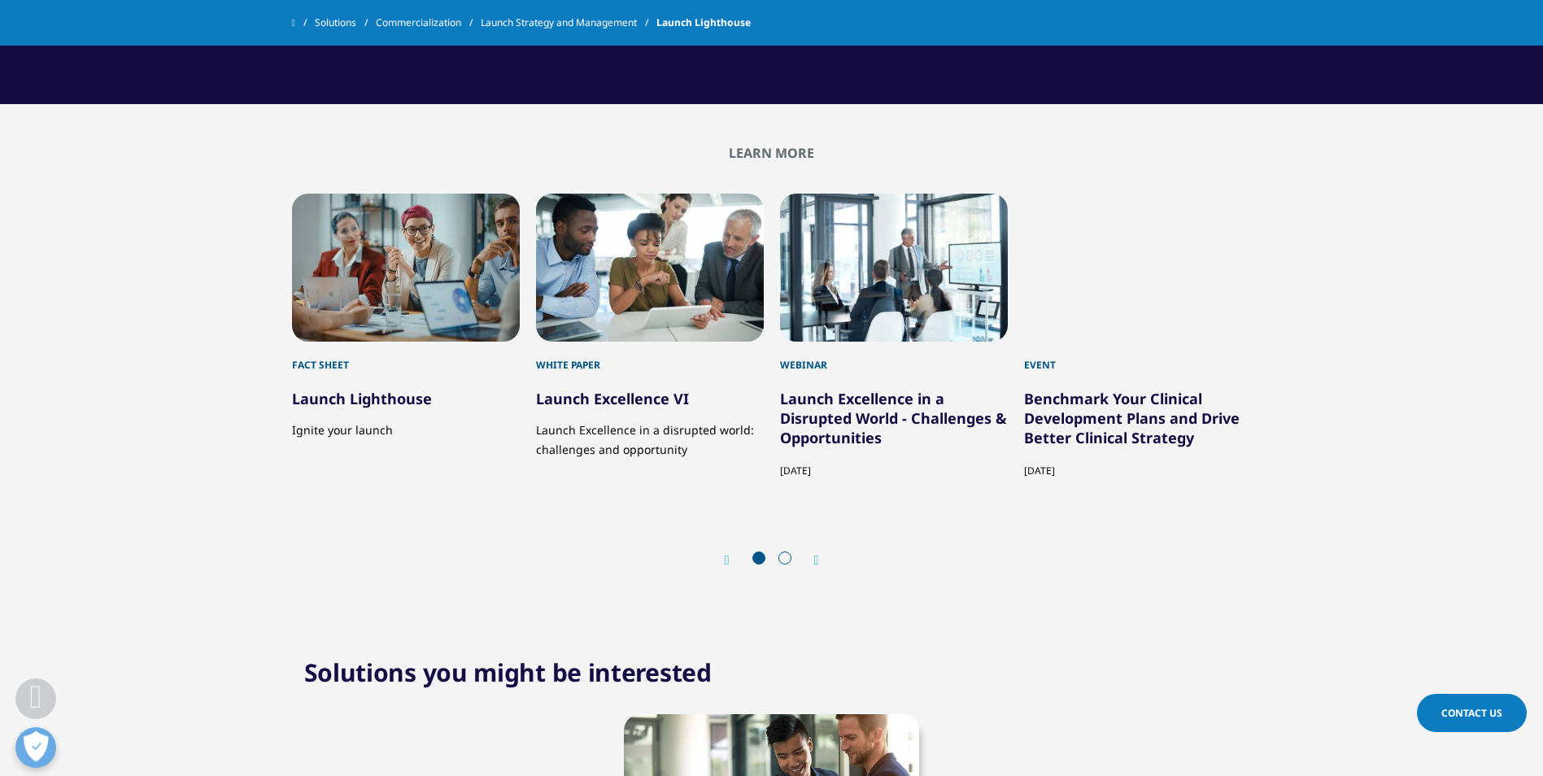
click at [559, 396] on link "Launch Excellence VI" at bounding box center [612, 399] width 153 height 20
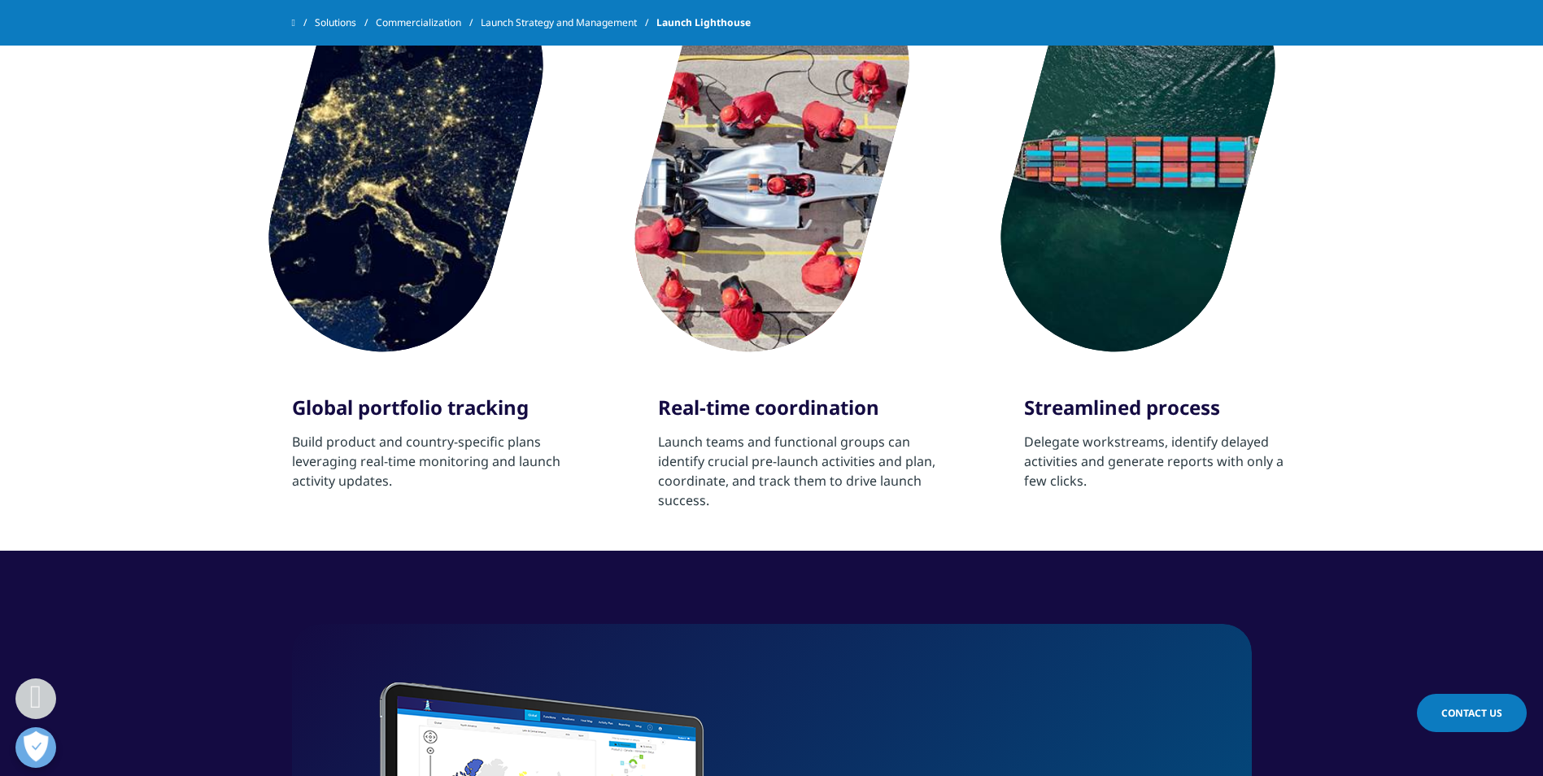
scroll to position [732, 0]
